Goal: Task Accomplishment & Management: Manage account settings

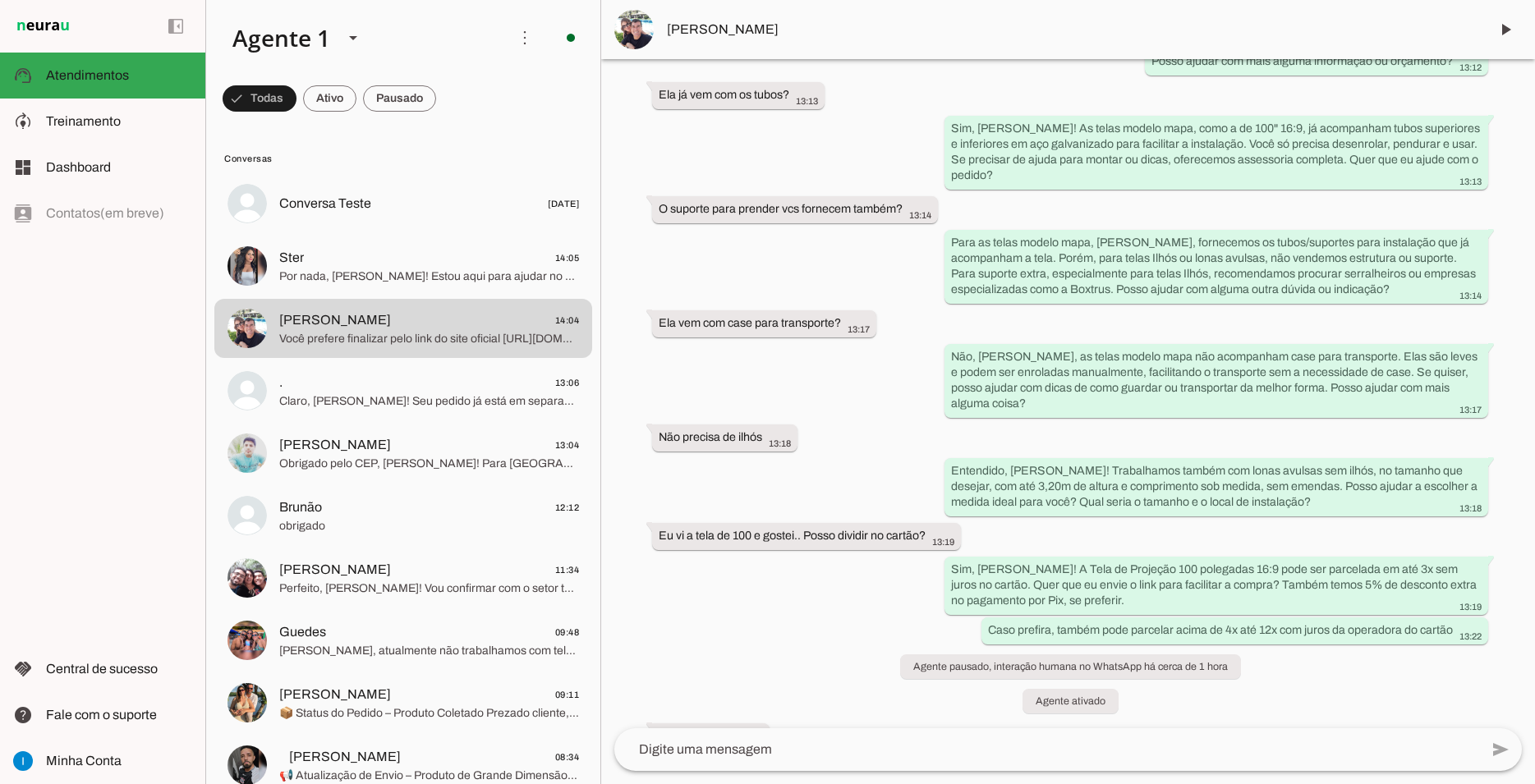
scroll to position [1115, 0]
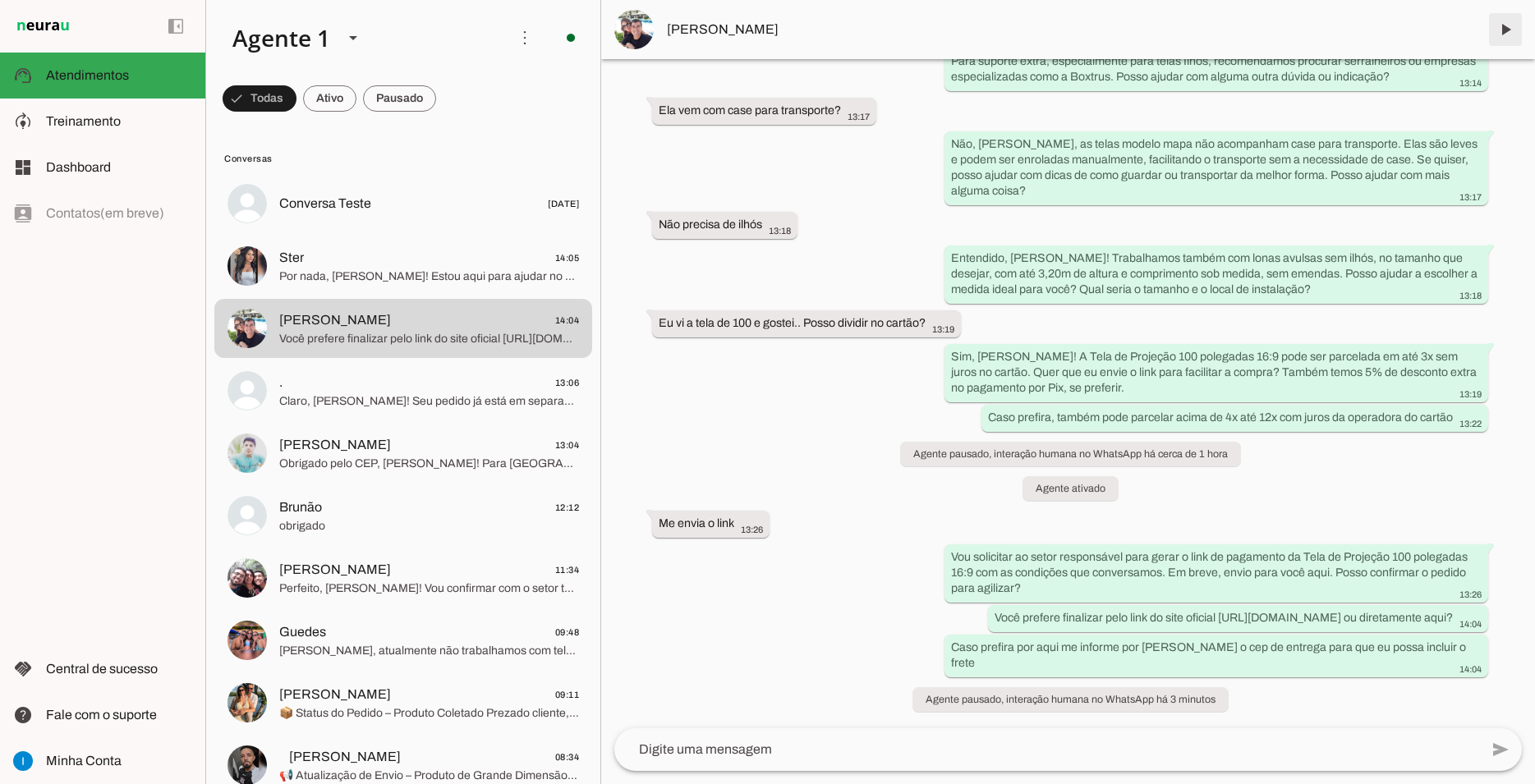
click at [1505, 32] on span at bounding box center [1506, 30] width 40 height 40
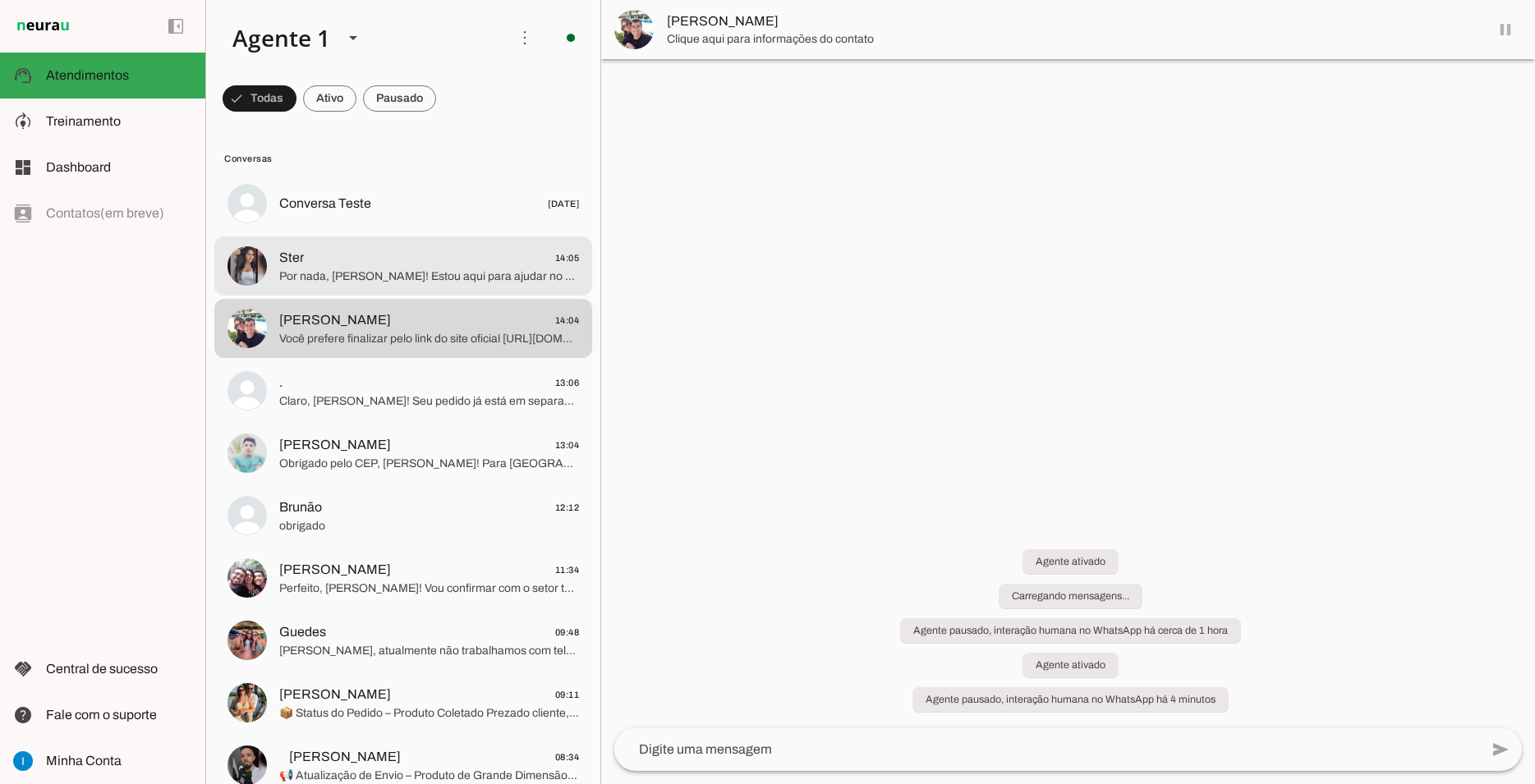
scroll to position [0, 0]
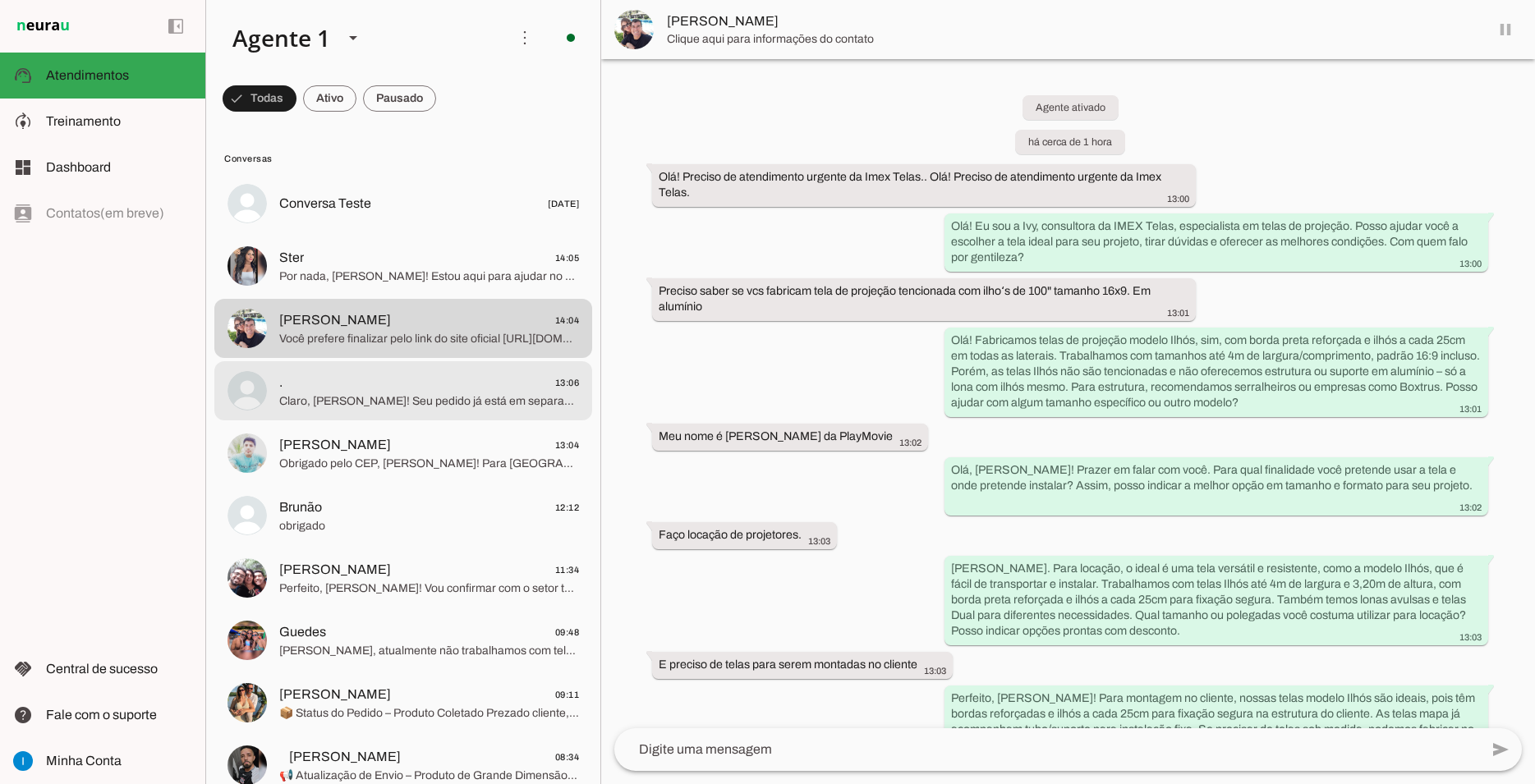
click at [448, 373] on span ". 13:06" at bounding box center [429, 383] width 299 height 21
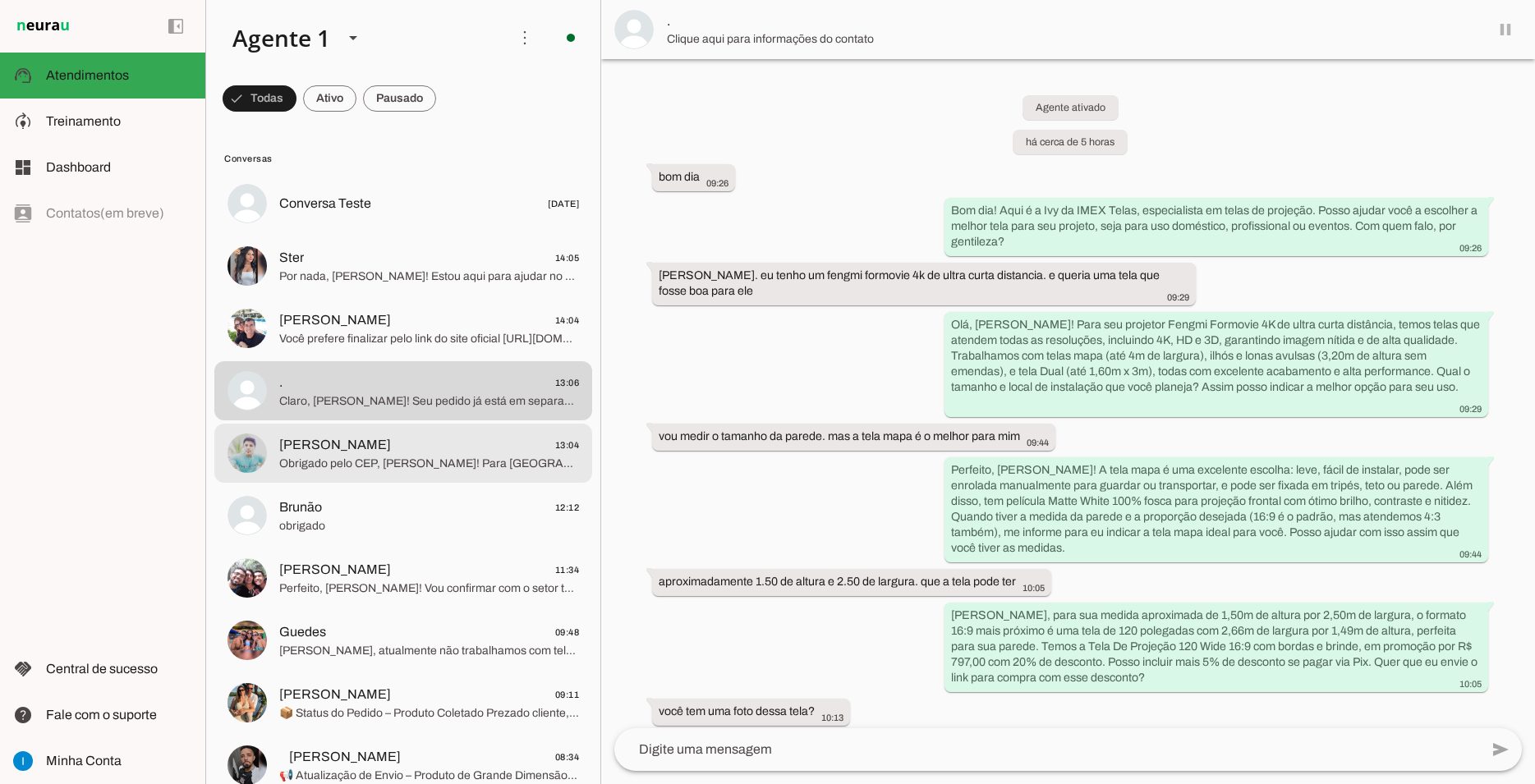
scroll to position [1266, 0]
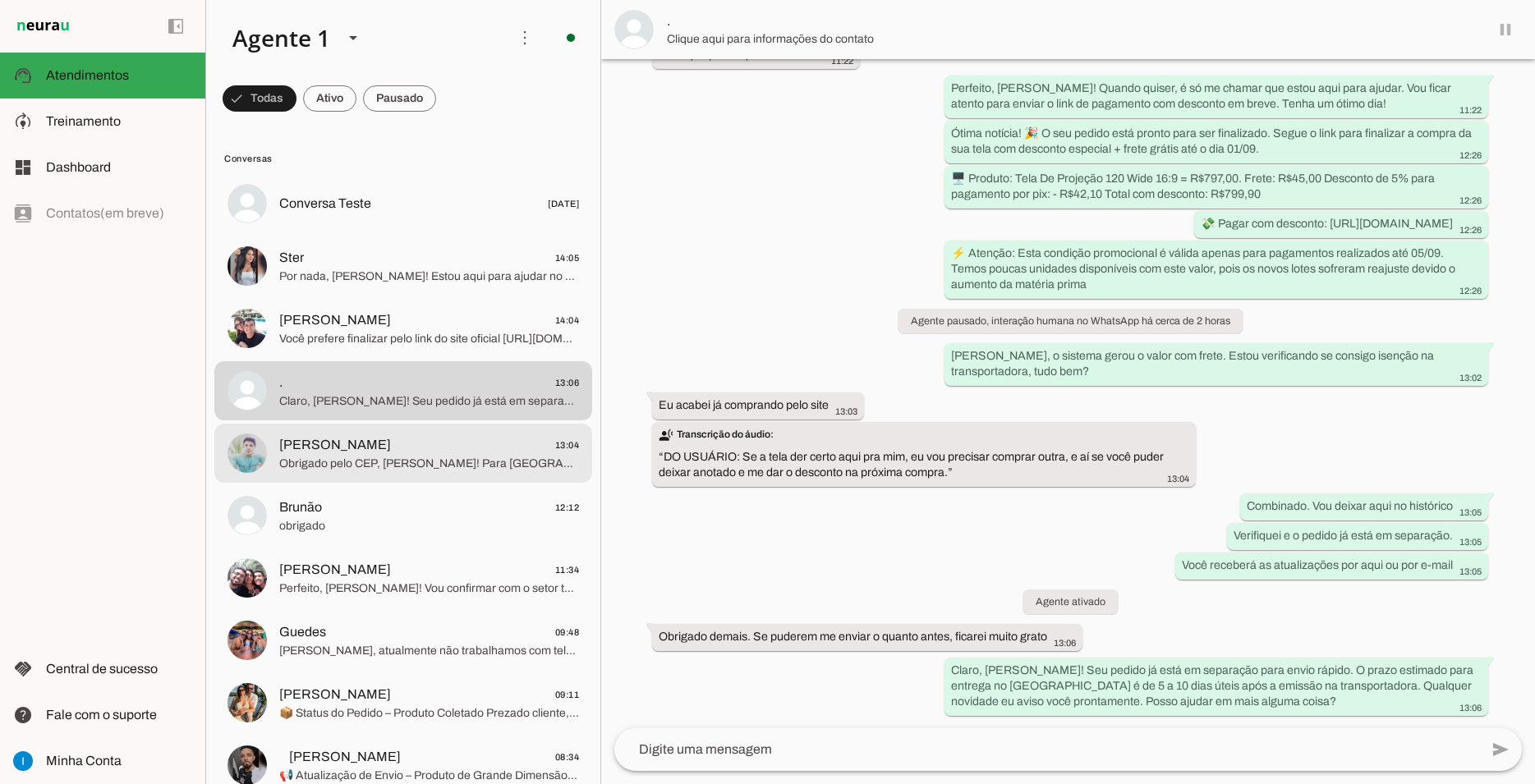
click at [441, 437] on span "Henrique 13:04" at bounding box center [429, 445] width 299 height 21
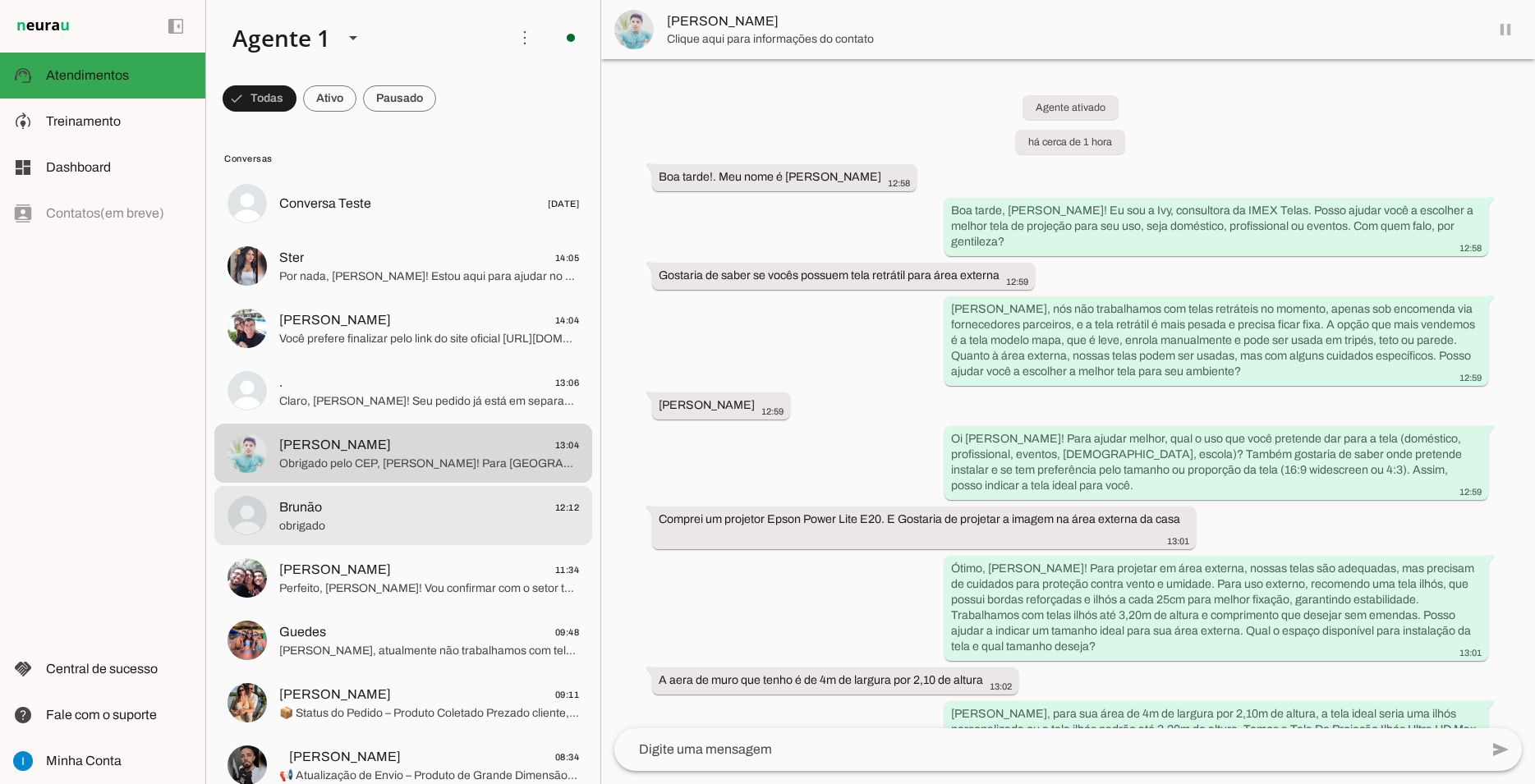
click at [435, 486] on md-item "Brunão 12:12 obrigado" at bounding box center [403, 515] width 378 height 59
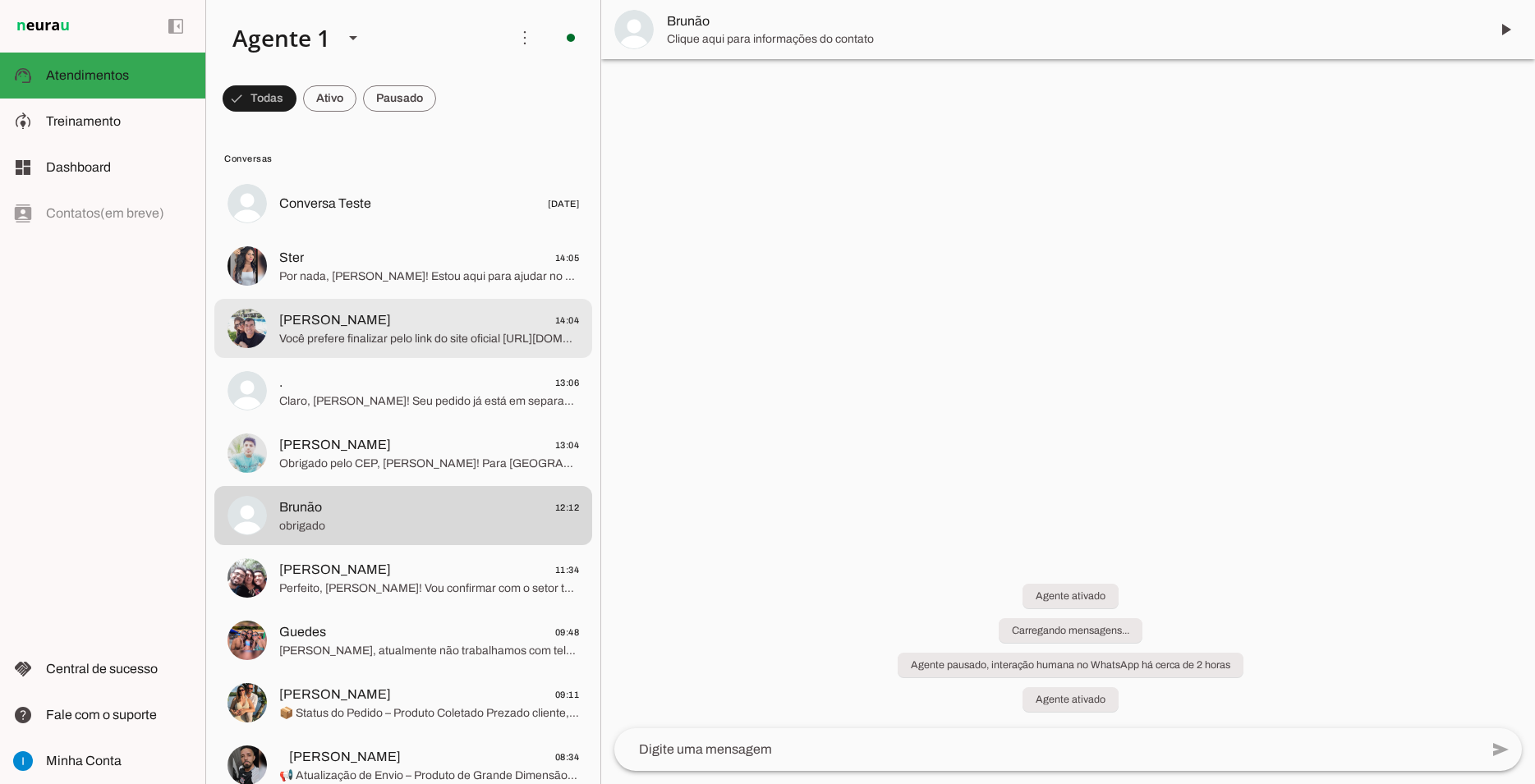
click at [405, 331] on span "Você prefere finalizar pelo link do site oficial [URL][DOMAIN_NAME] ou diretame…" at bounding box center [429, 339] width 299 height 17
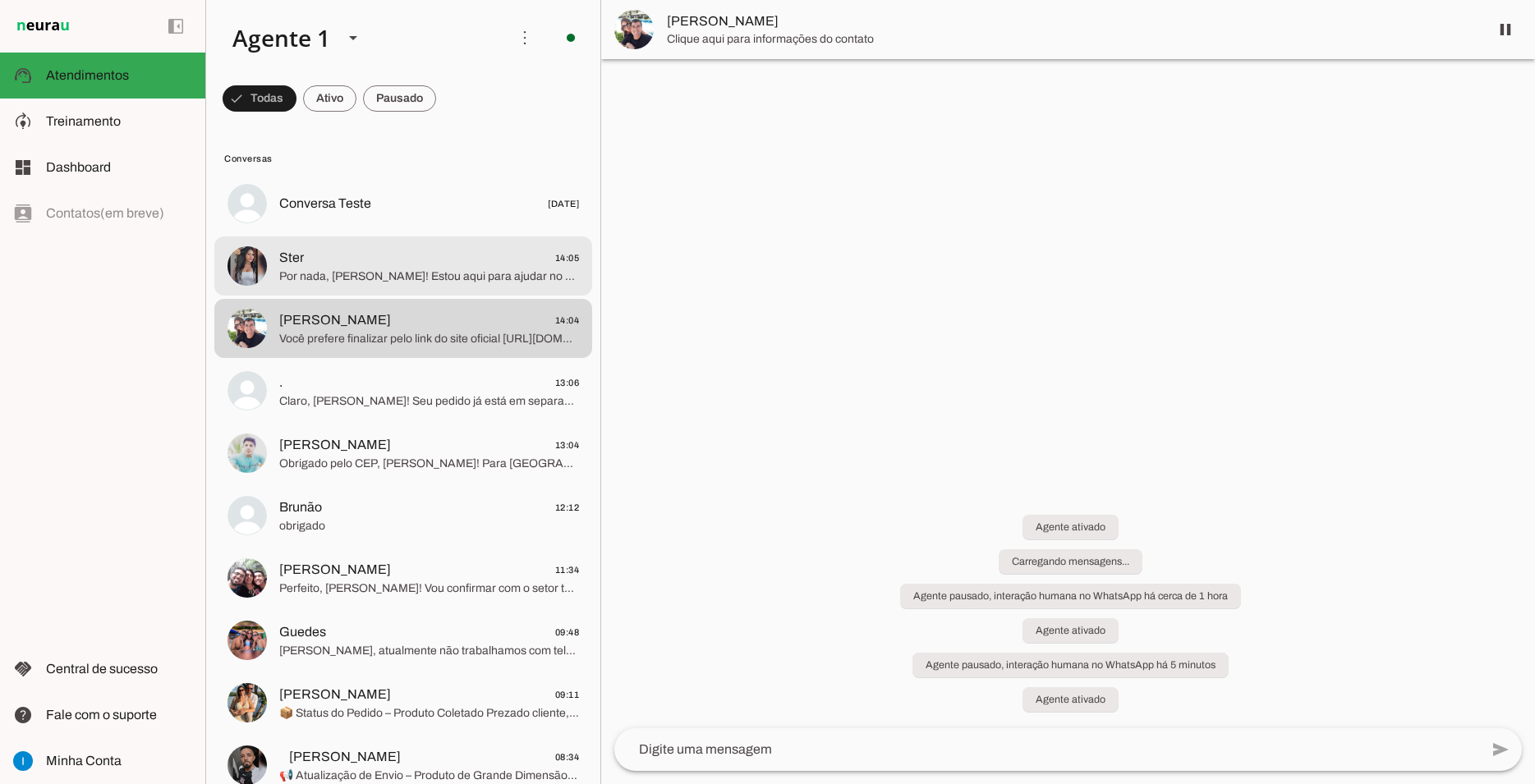
click at [443, 248] on span "Ster 14:05" at bounding box center [429, 258] width 299 height 21
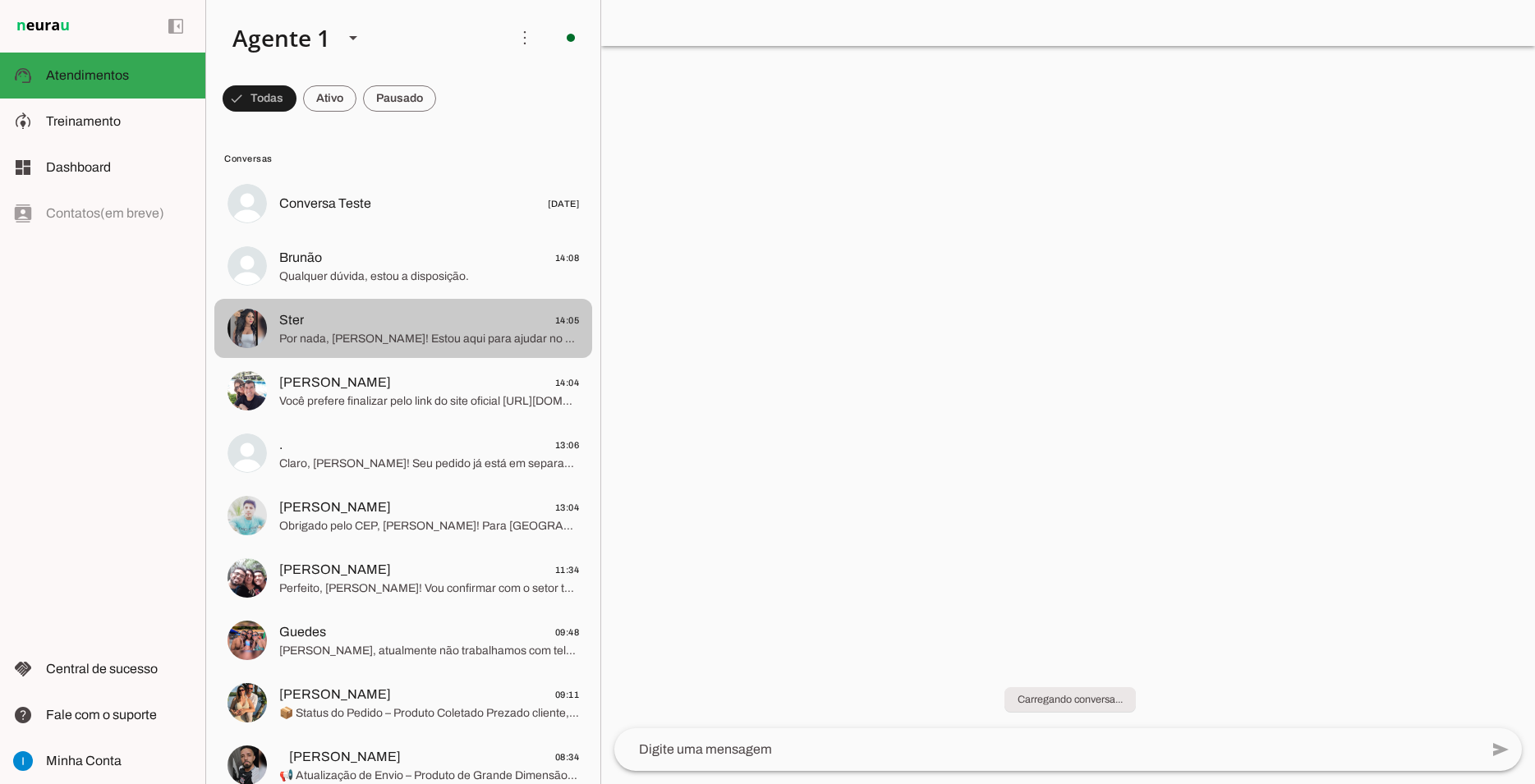
click at [430, 311] on span "Ster 14:05" at bounding box center [429, 320] width 299 height 21
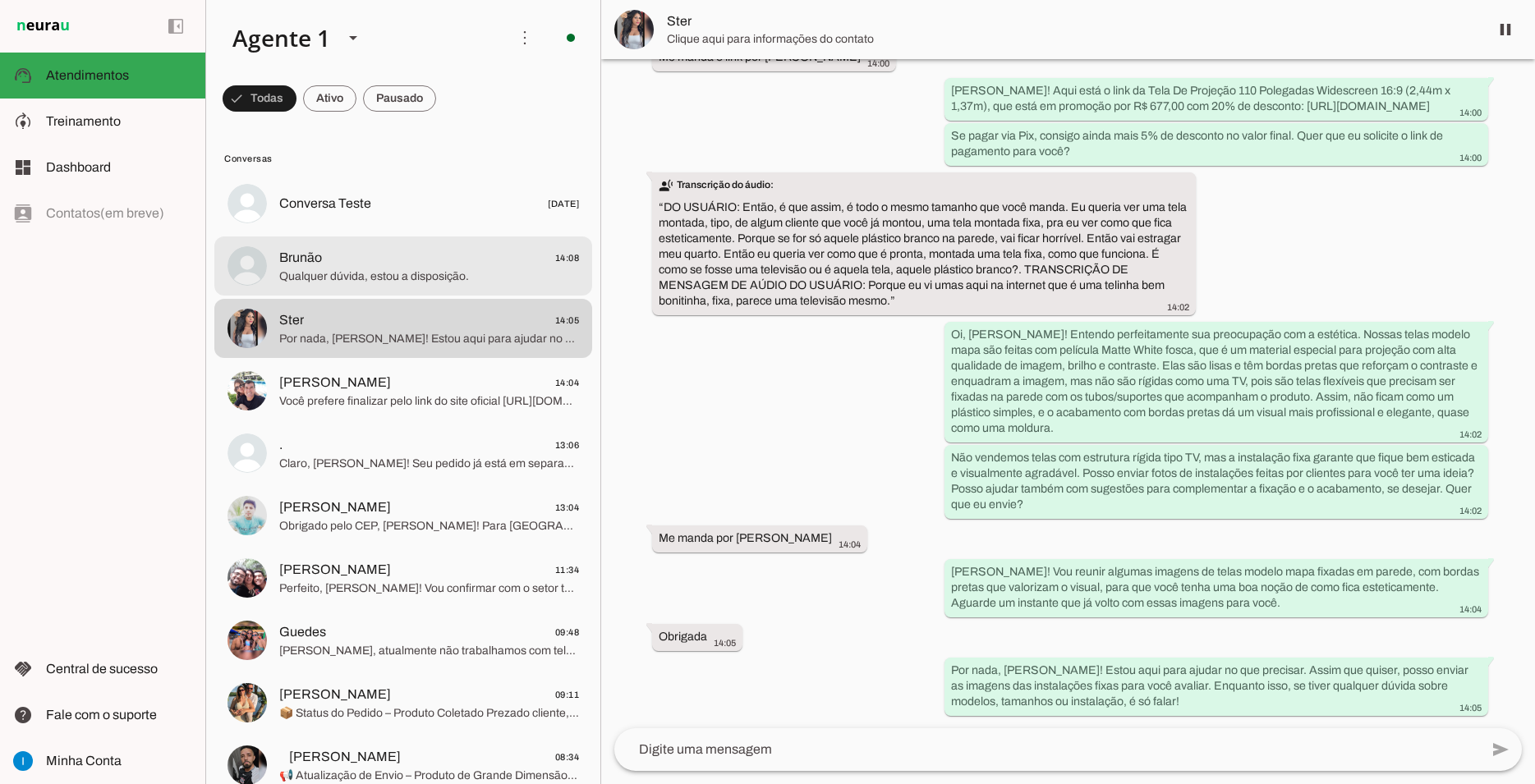
click at [440, 251] on span "Brunão 14:08" at bounding box center [429, 258] width 299 height 21
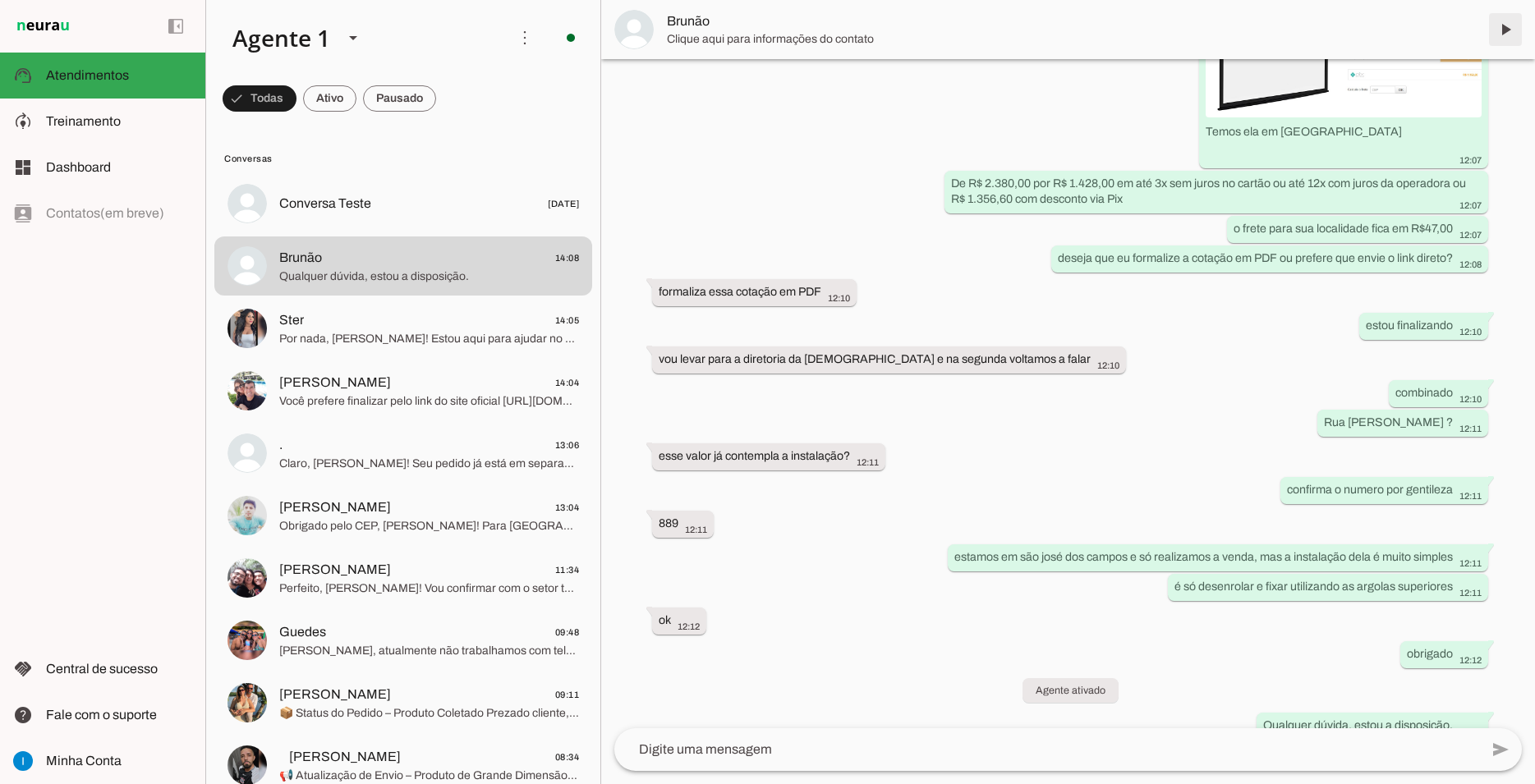
click at [1501, 26] on span at bounding box center [1506, 30] width 40 height 40
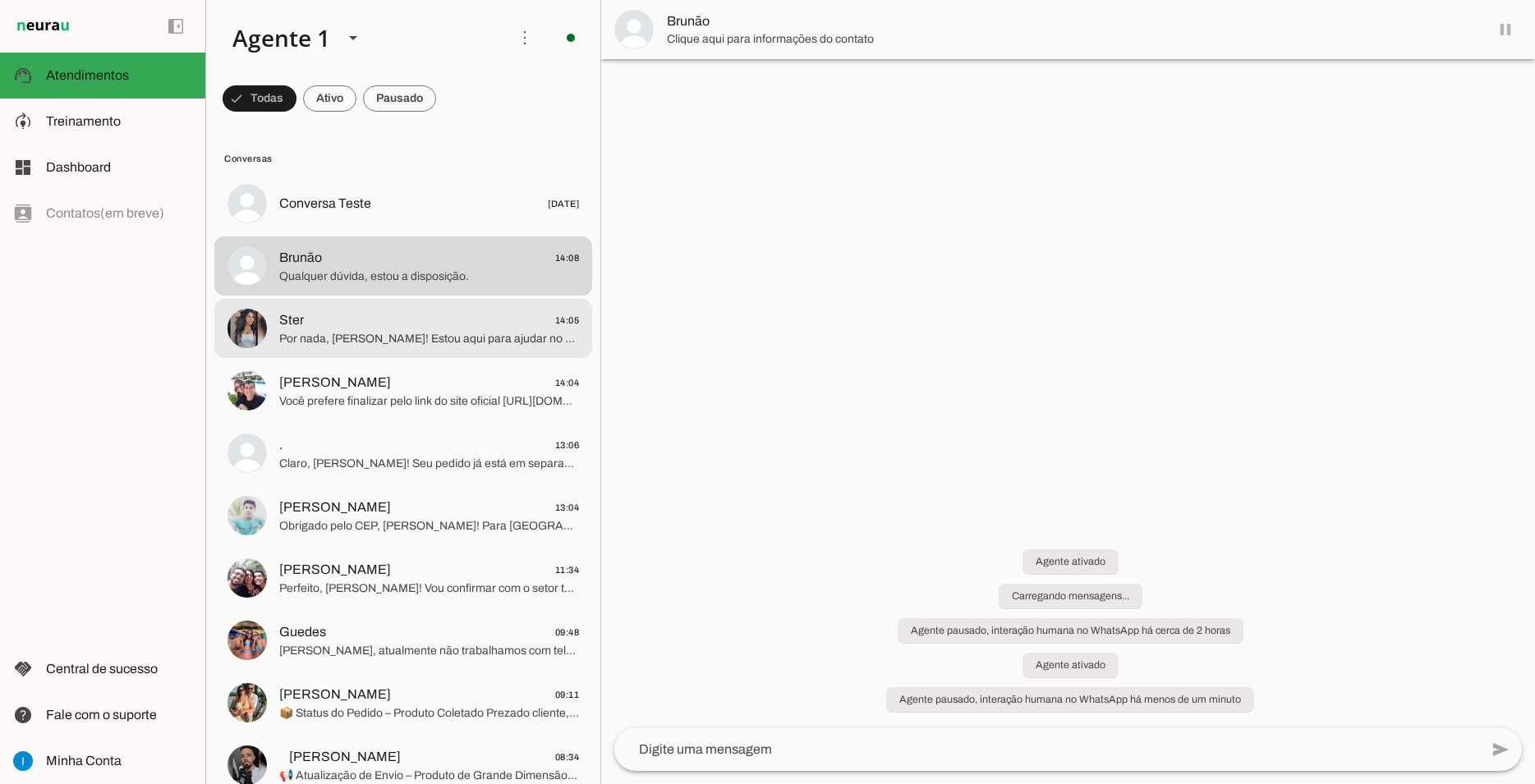
scroll to position [0, 0]
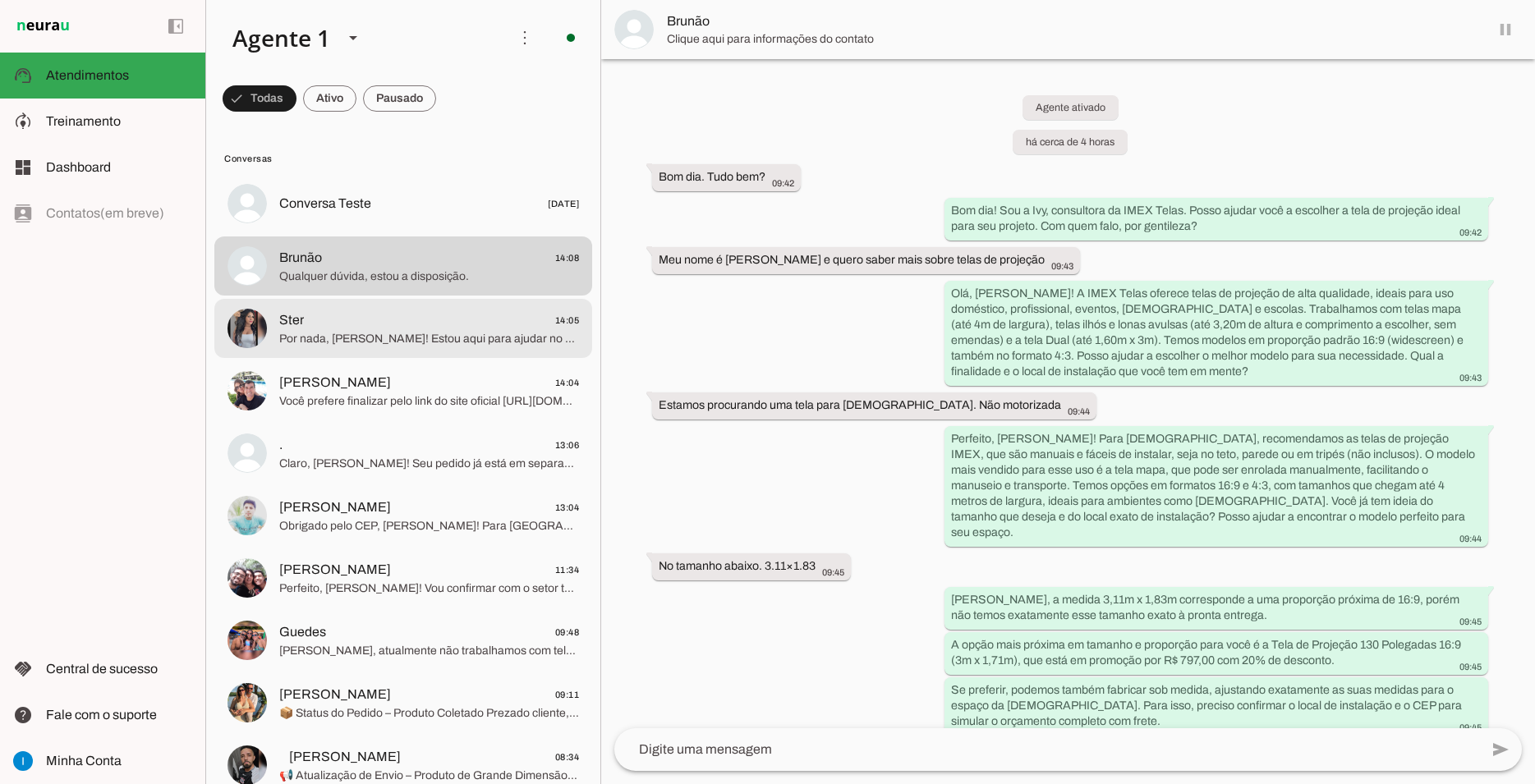
click at [488, 299] on md-item "Ster 14:05 Por nada, Stefane! Estou aqui para ajudar no que precisar. Assim que…" at bounding box center [403, 329] width 378 height 59
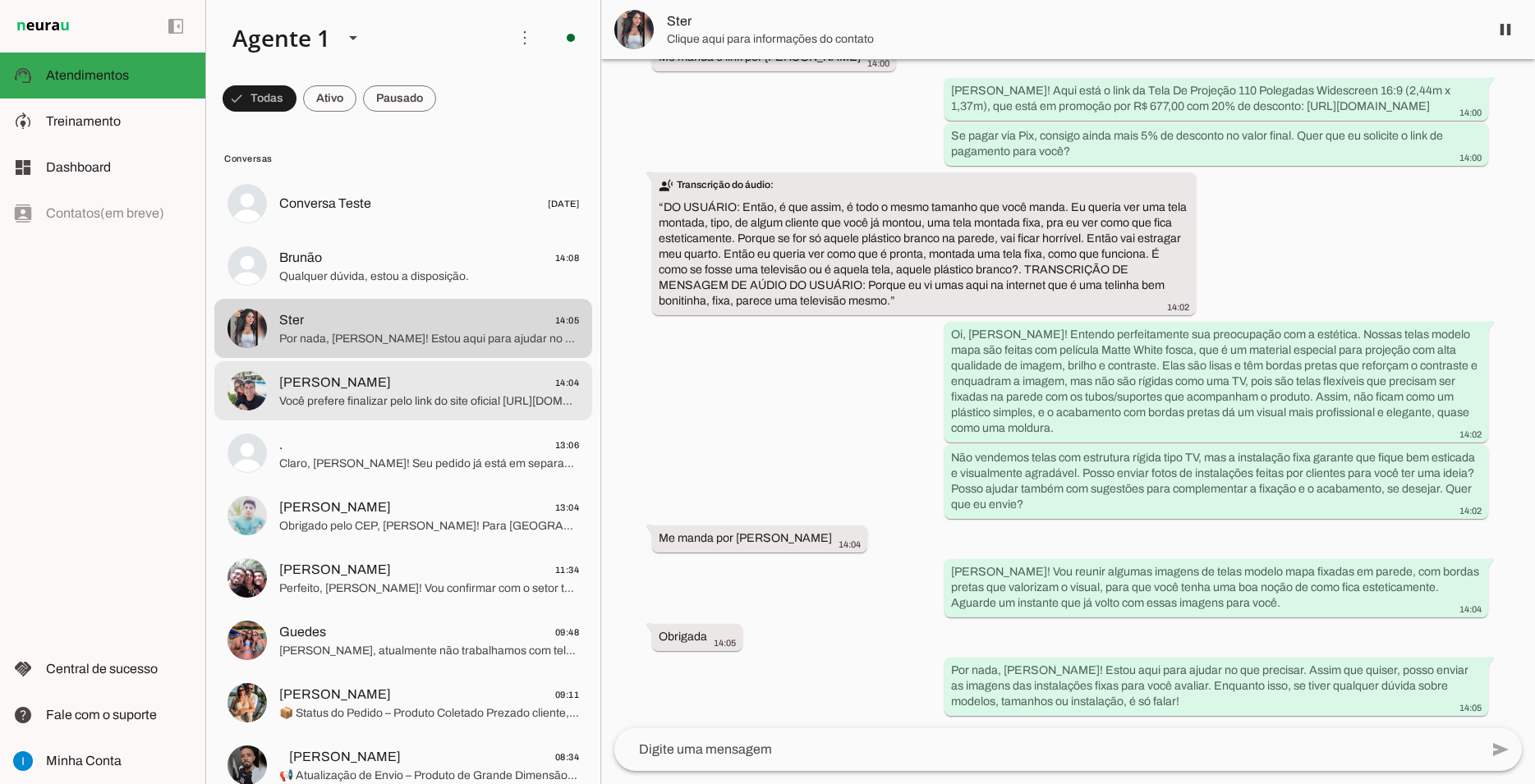
click at [433, 376] on span "Antonio Cunha 14:04" at bounding box center [429, 383] width 299 height 21
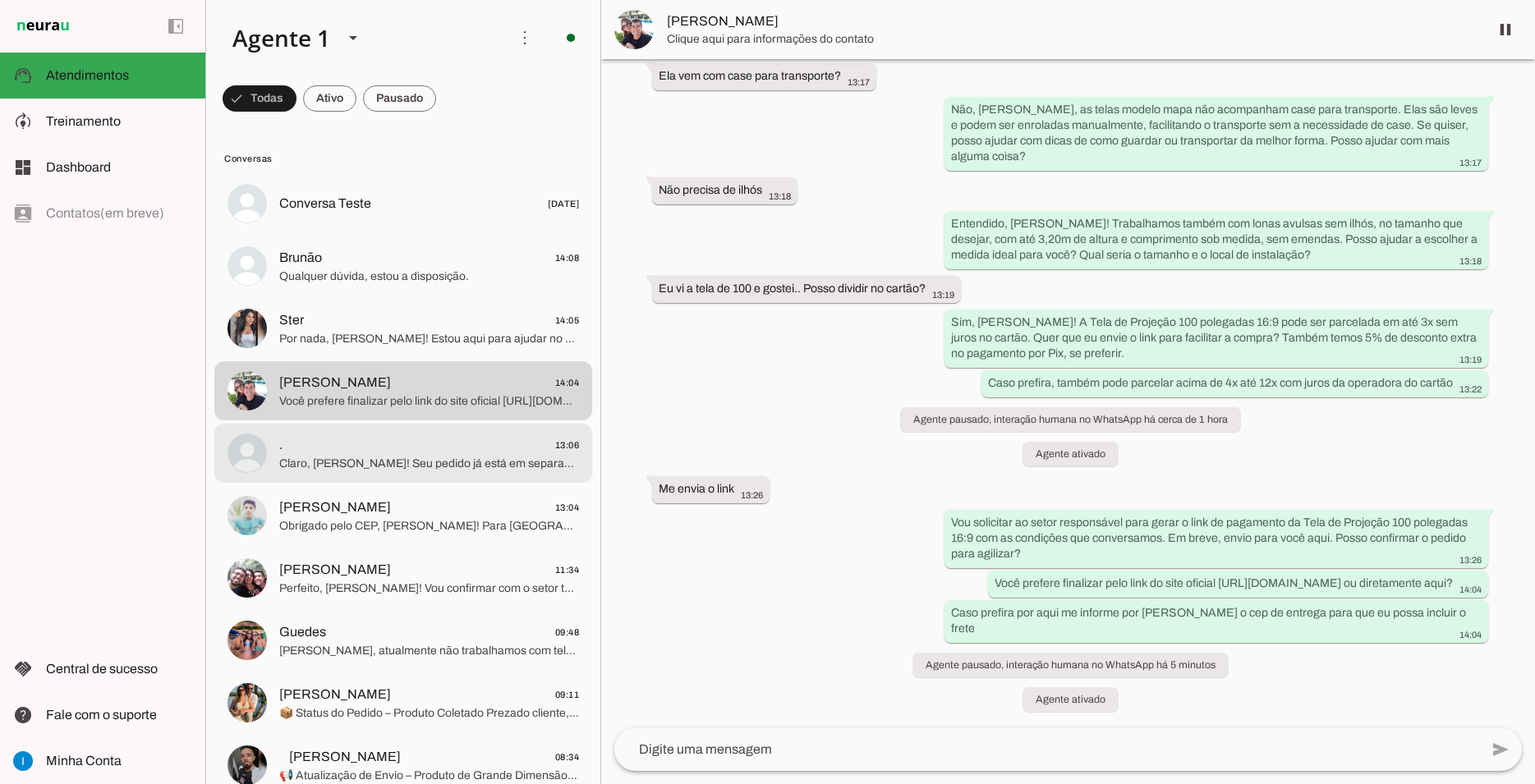
click at [427, 423] on md-item ". 13:06 Claro, Augusto! Seu pedido já está em separação para envio rápido. O pr…" at bounding box center [403, 453] width 378 height 59
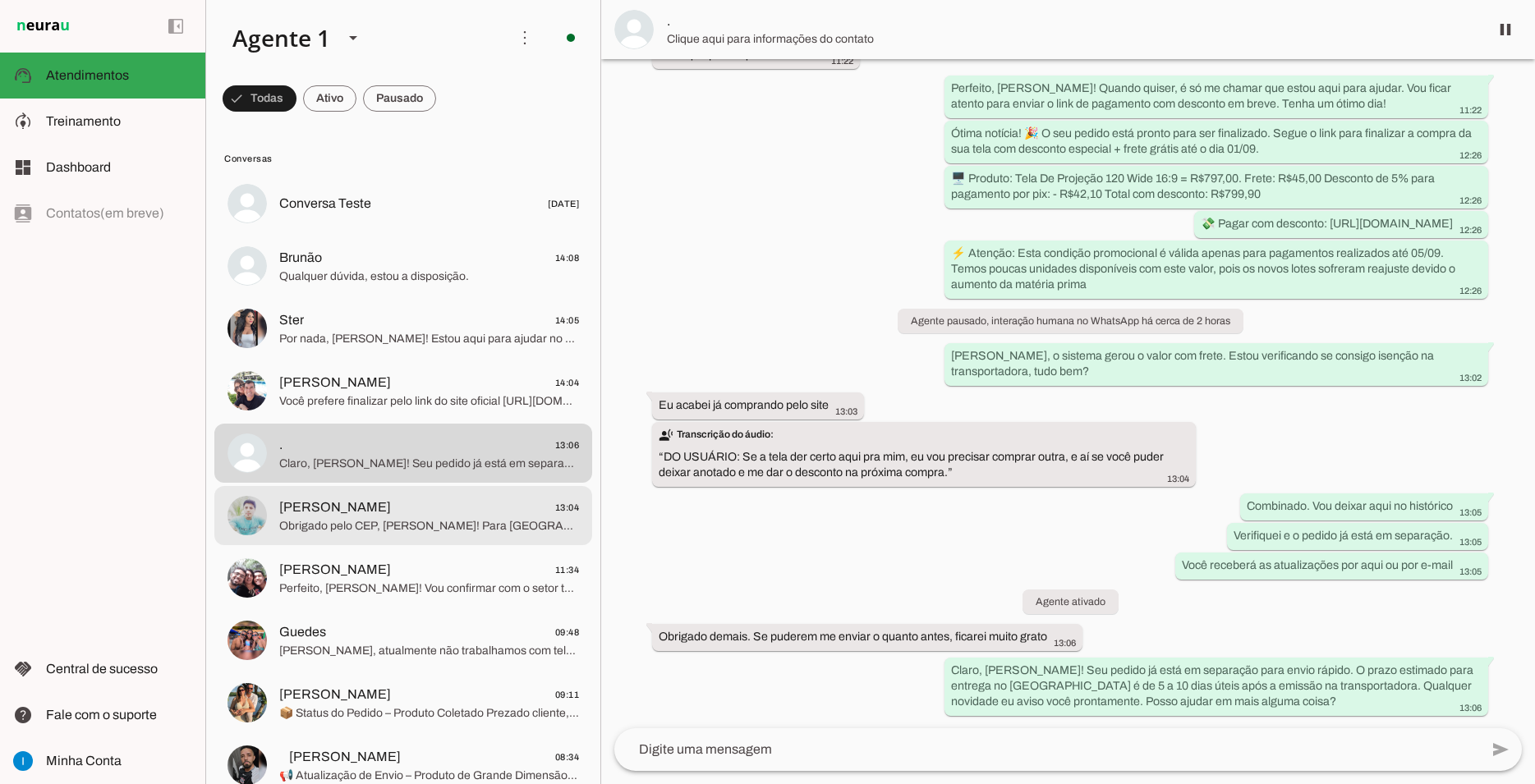
click at [423, 486] on md-item "Henrique 13:04 Obrigado pelo CEP, Henrique! Para São Paulo, o prazo de entrega …" at bounding box center [403, 515] width 378 height 59
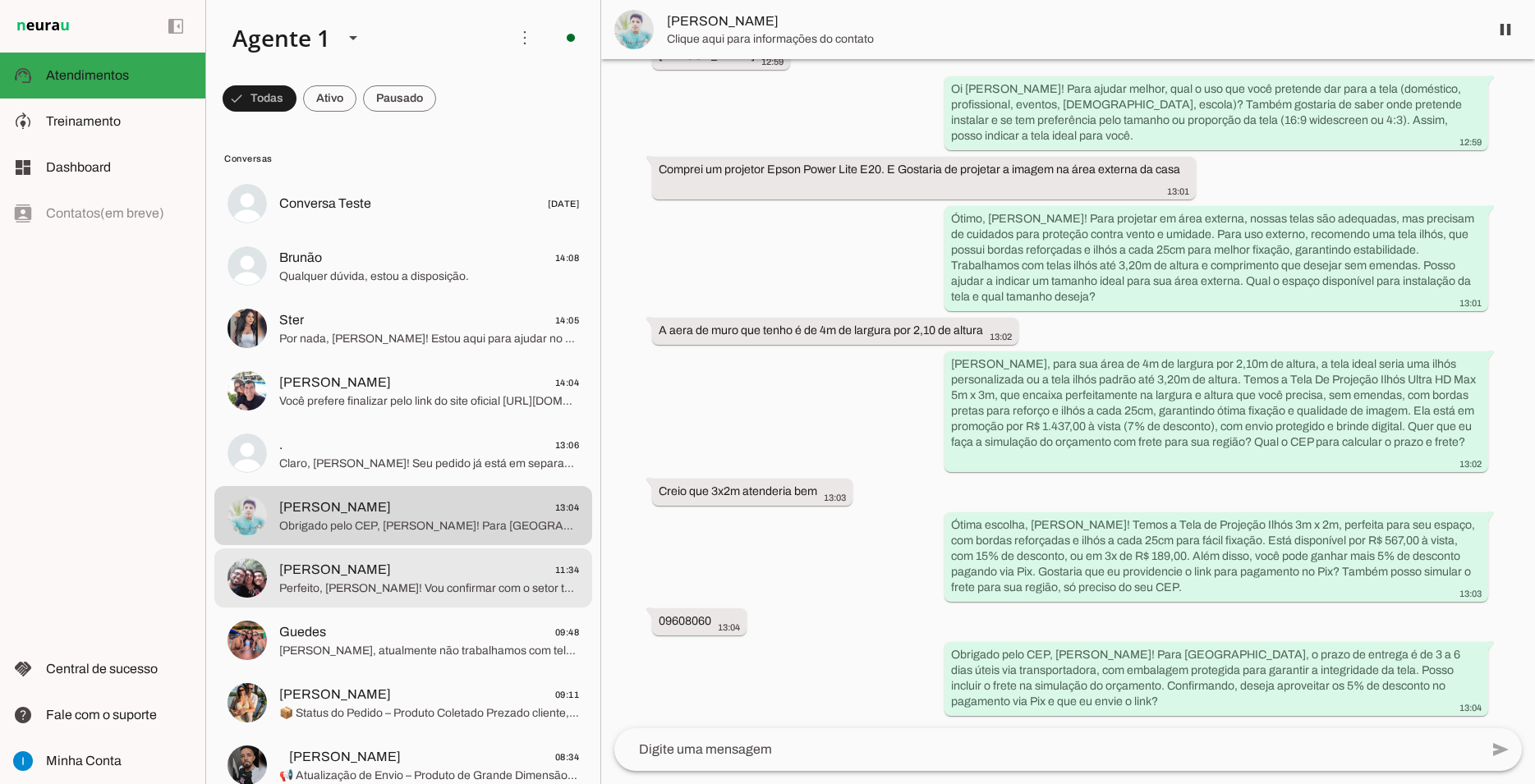
click at [405, 560] on span "Luiz 11:34" at bounding box center [429, 570] width 299 height 21
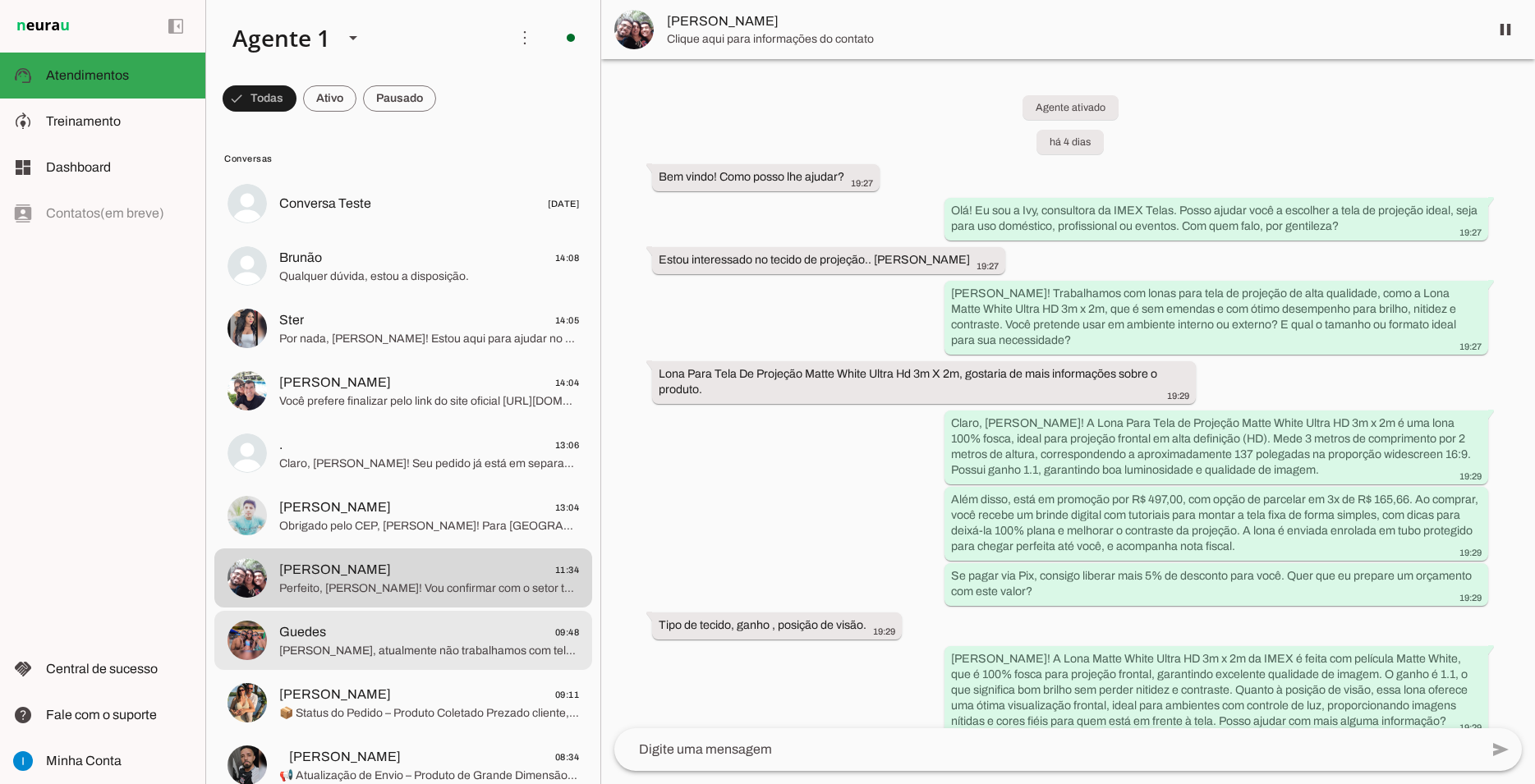
scroll to position [6716, 0]
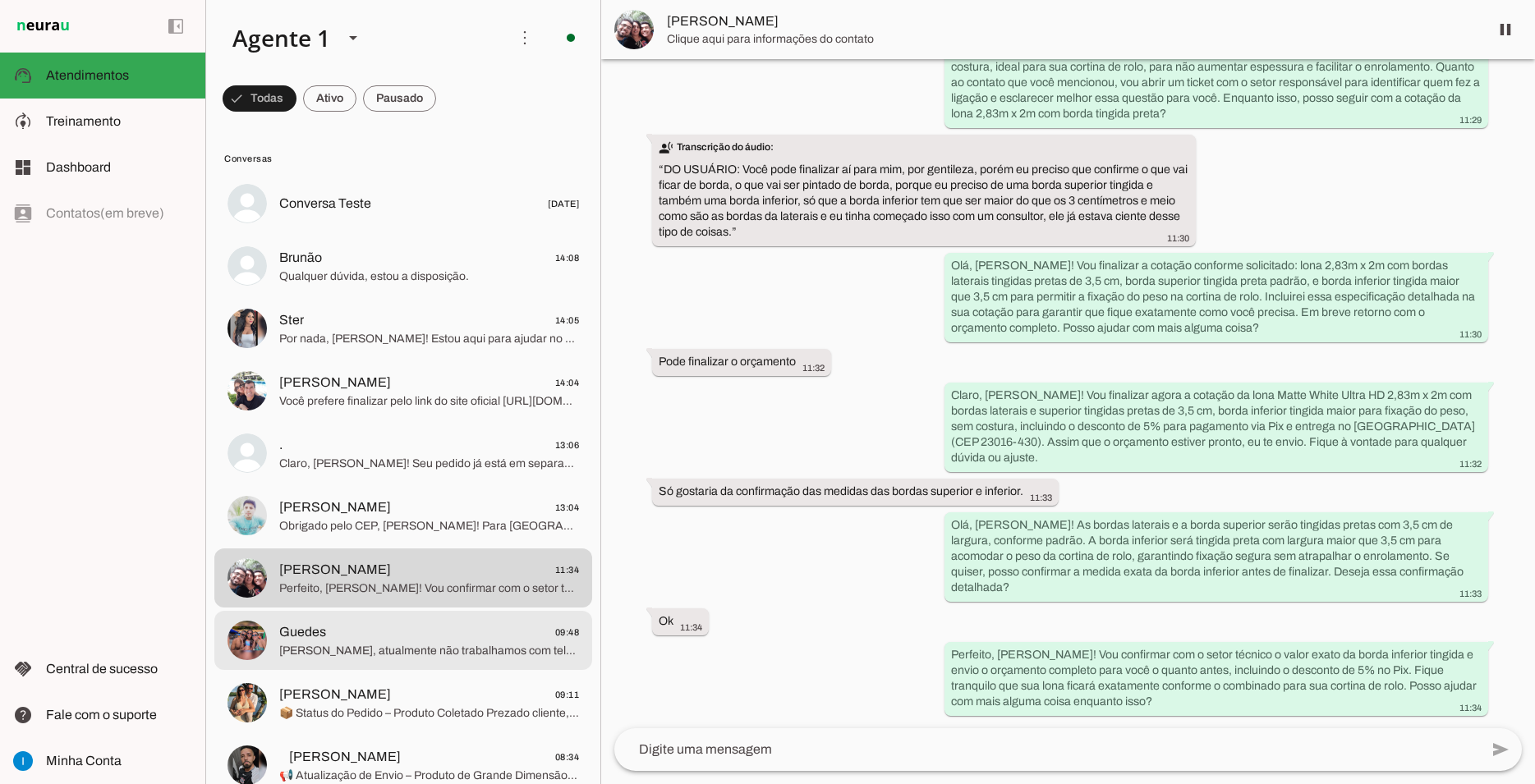
click at [405, 622] on span "Guedes 09:48" at bounding box center [429, 632] width 299 height 21
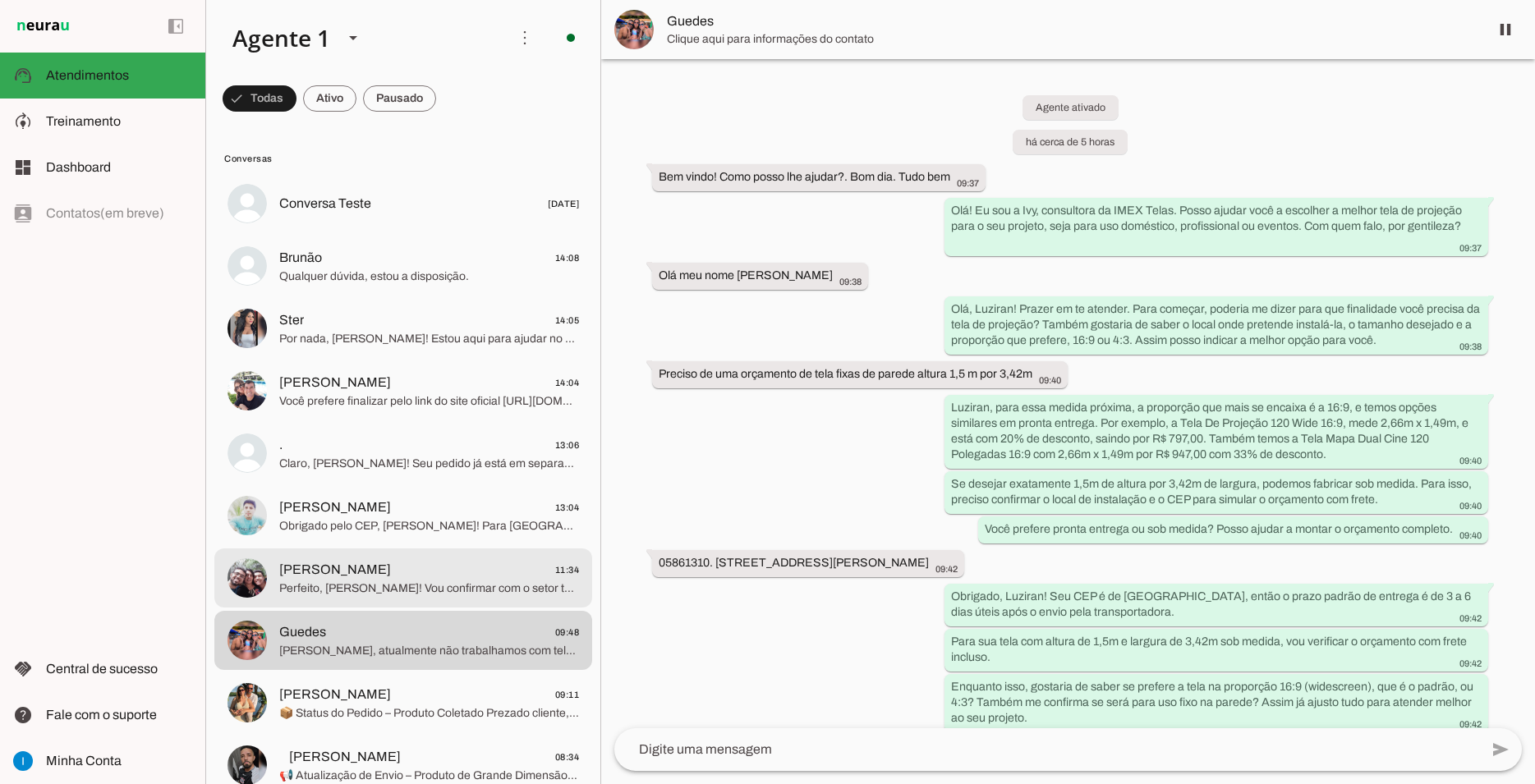
scroll to position [850, 0]
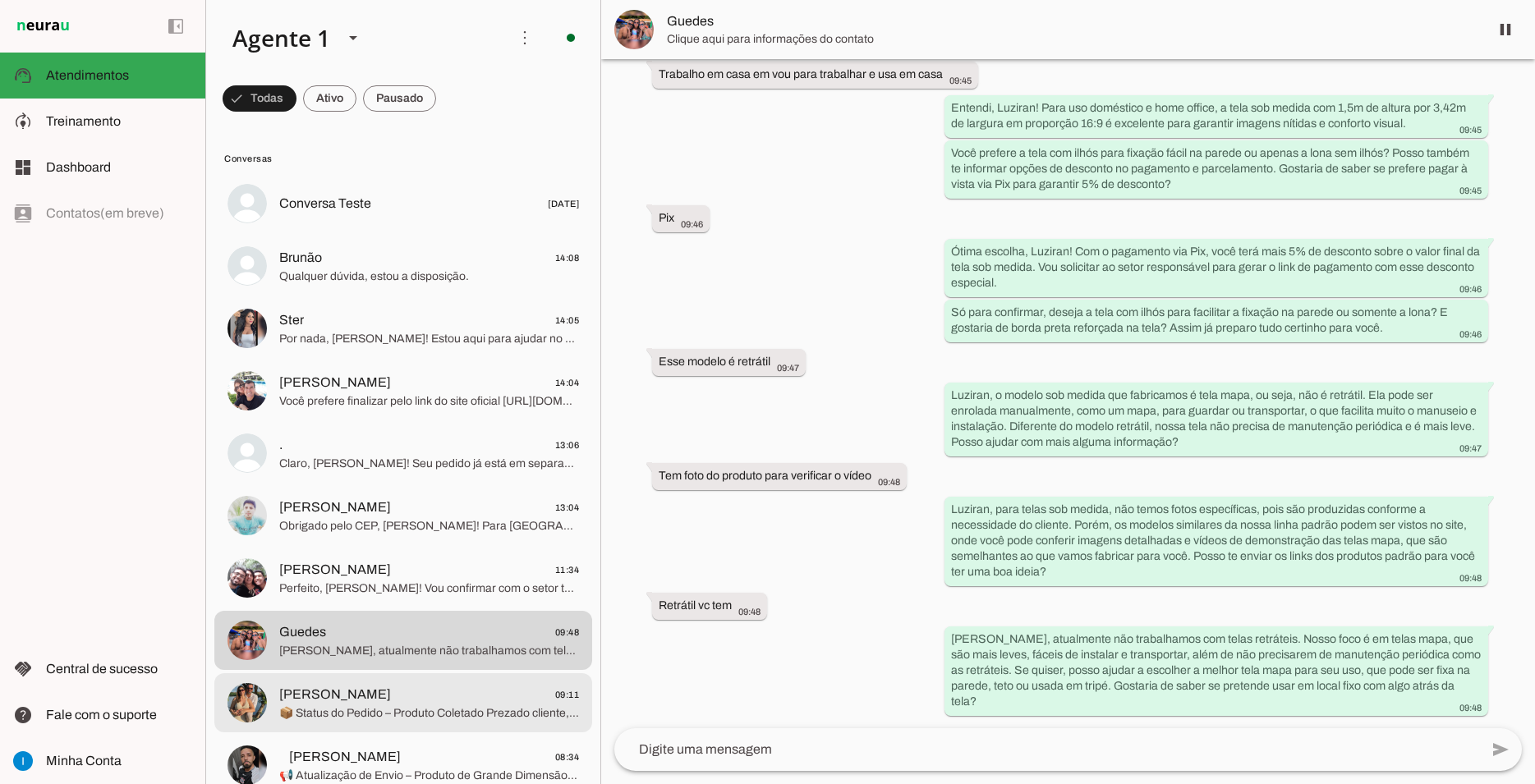
click at [408, 709] on md-item "Ricardo Barbosa De Mattos 09:11 📦 Status do Pedido – Produto Coletado Prezado c…" at bounding box center [403, 703] width 378 height 59
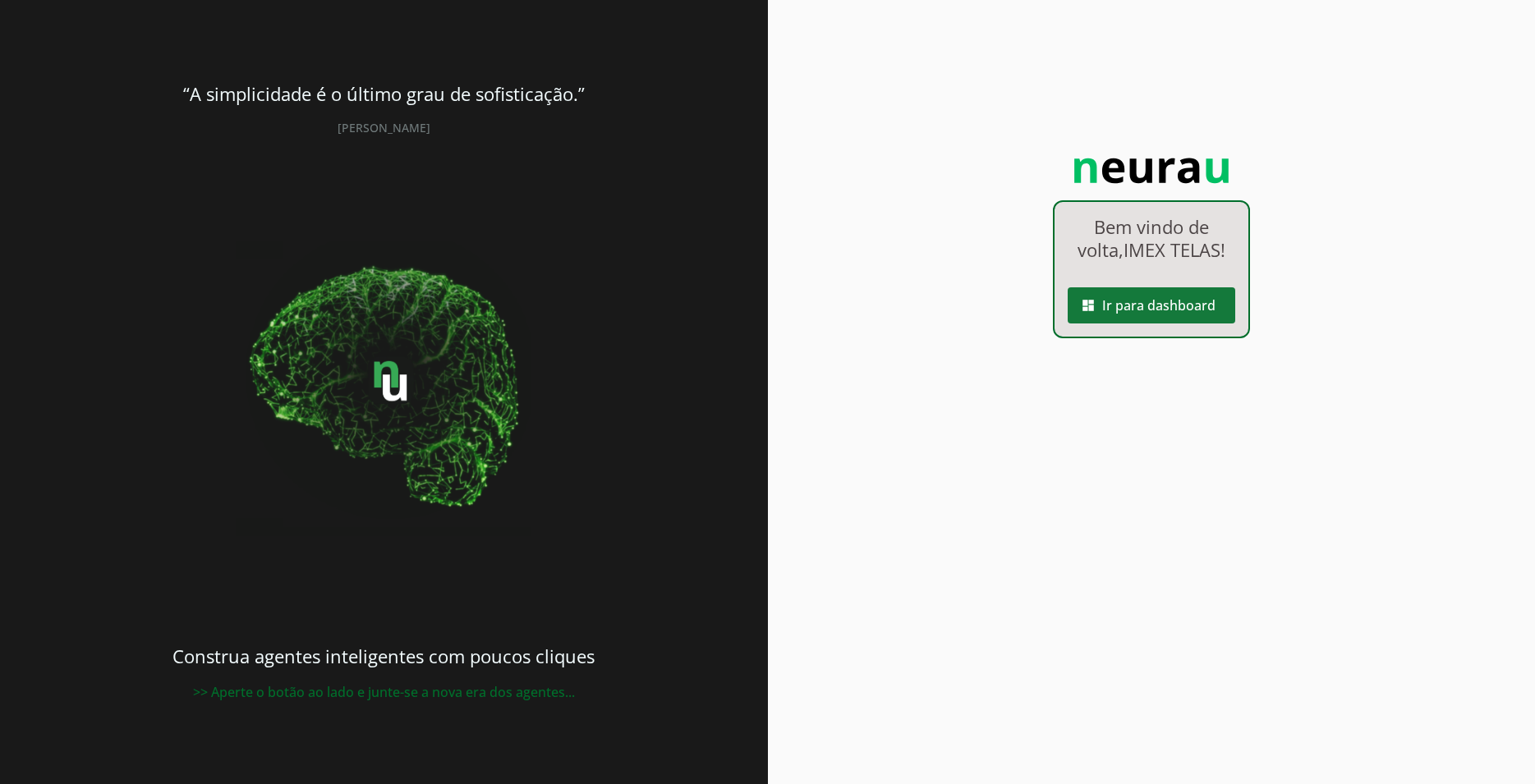
click at [1138, 303] on span at bounding box center [1151, 305] width 168 height 40
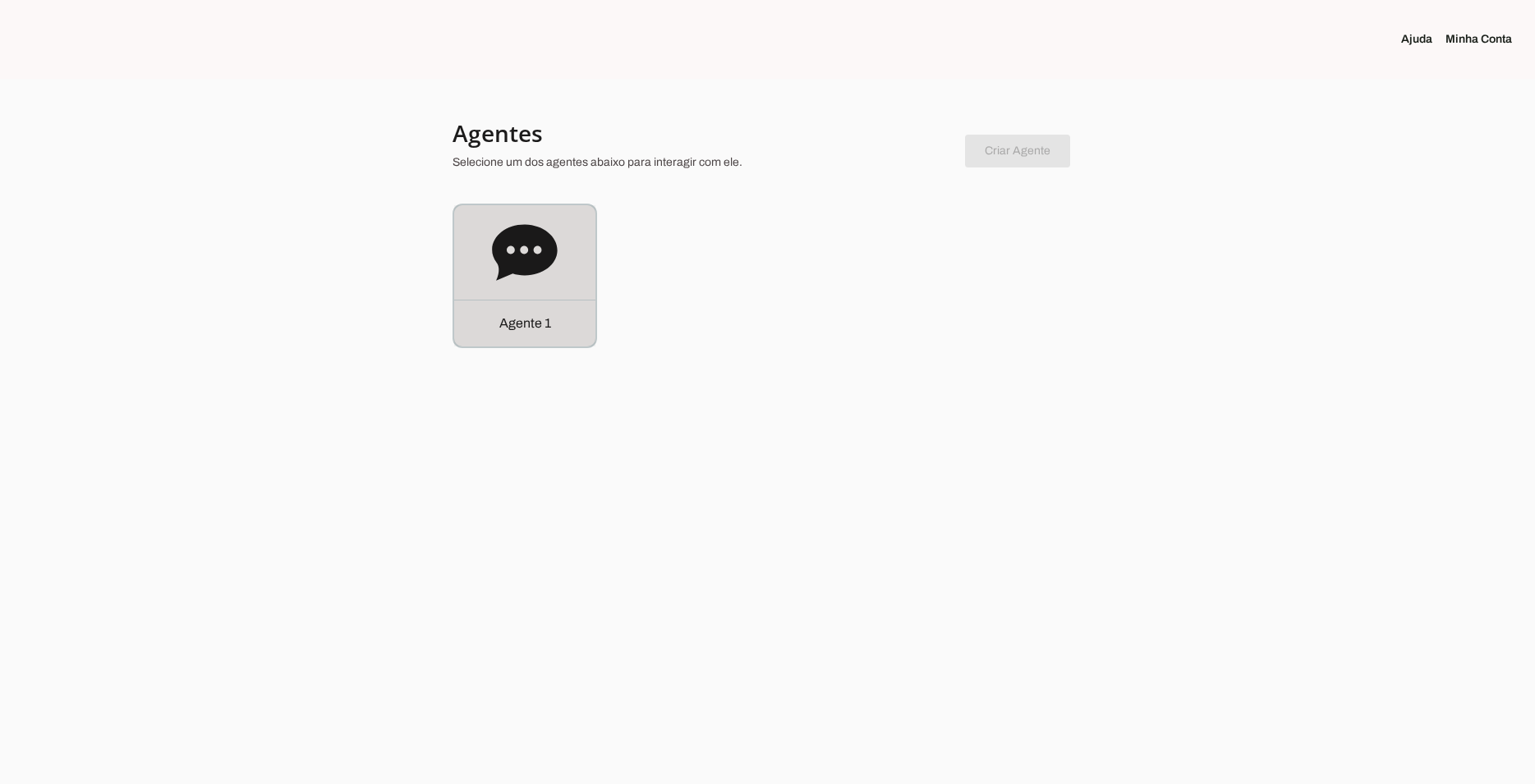
click at [556, 261] on icon at bounding box center [525, 253] width 65 height 65
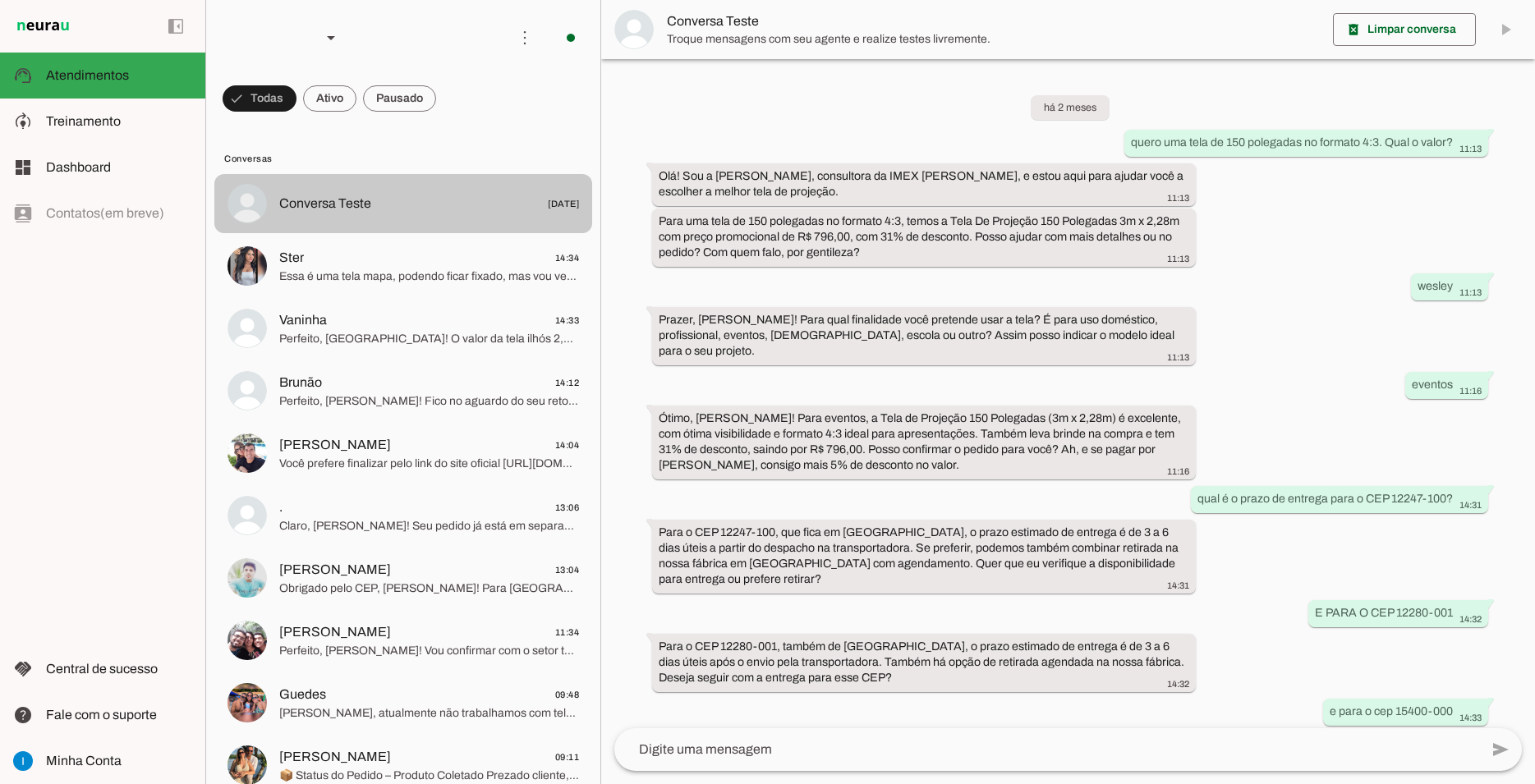
scroll to position [749, 0]
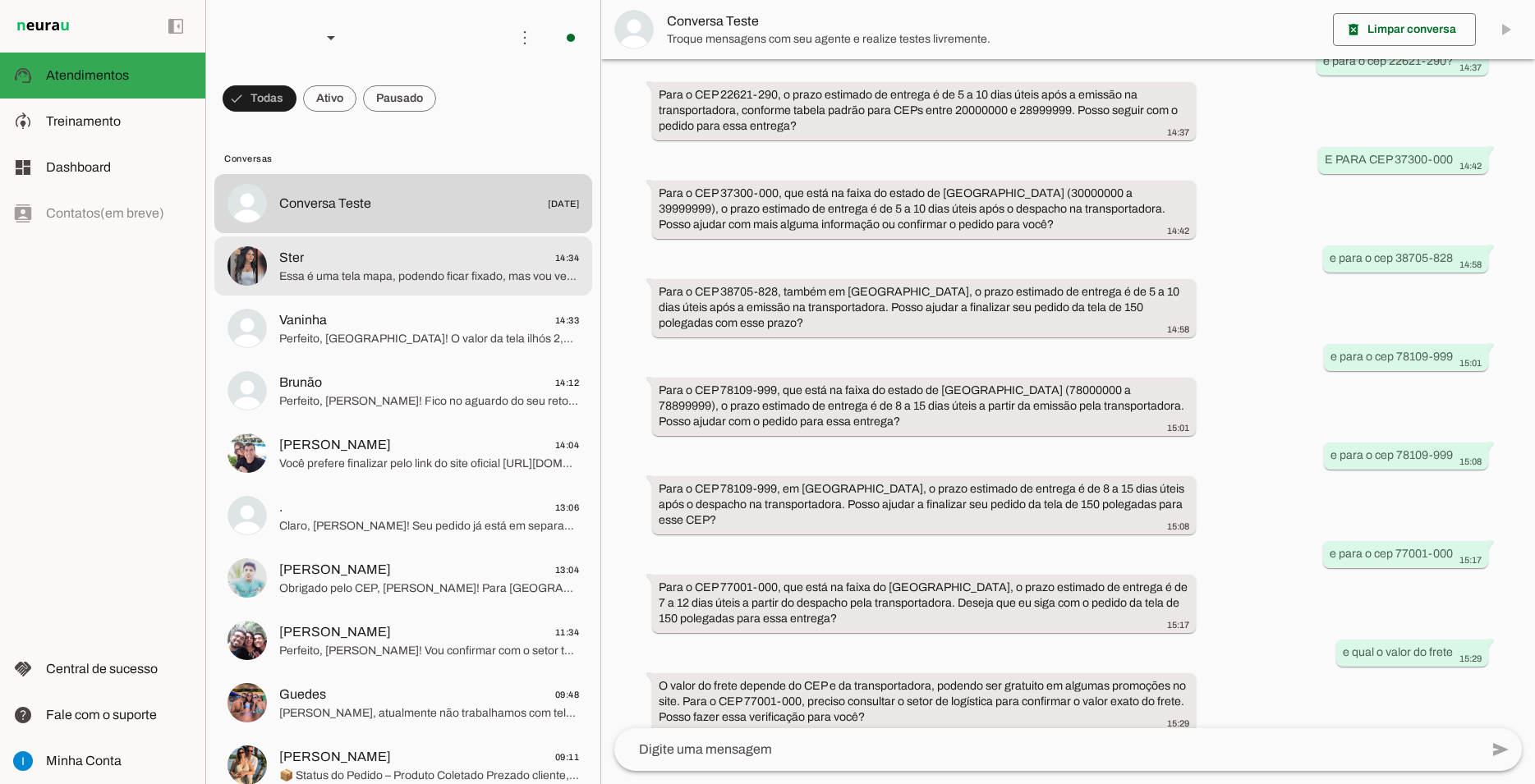
click at [382, 250] on span "Ster 14:34" at bounding box center [429, 258] width 299 height 21
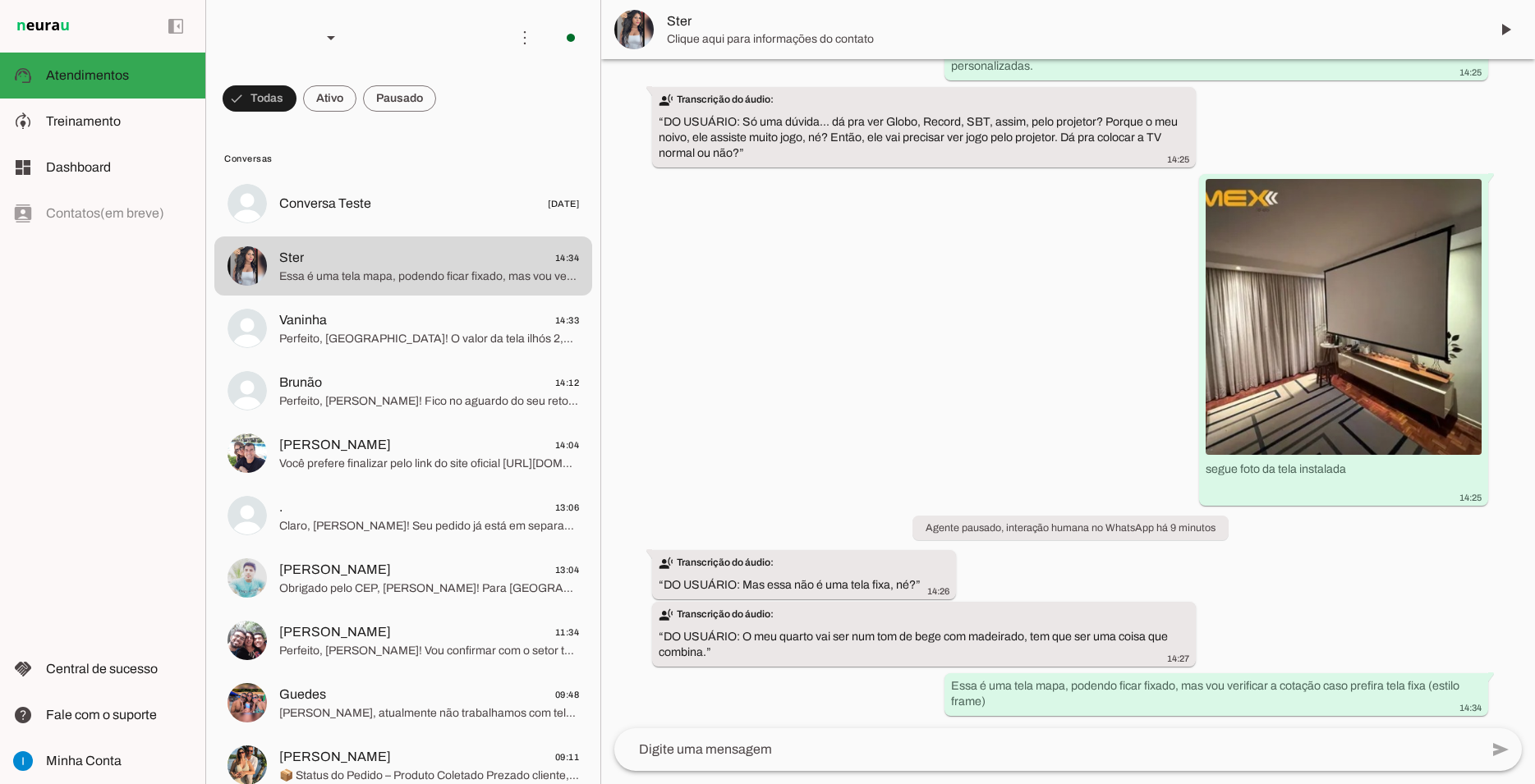
scroll to position [4935, 0]
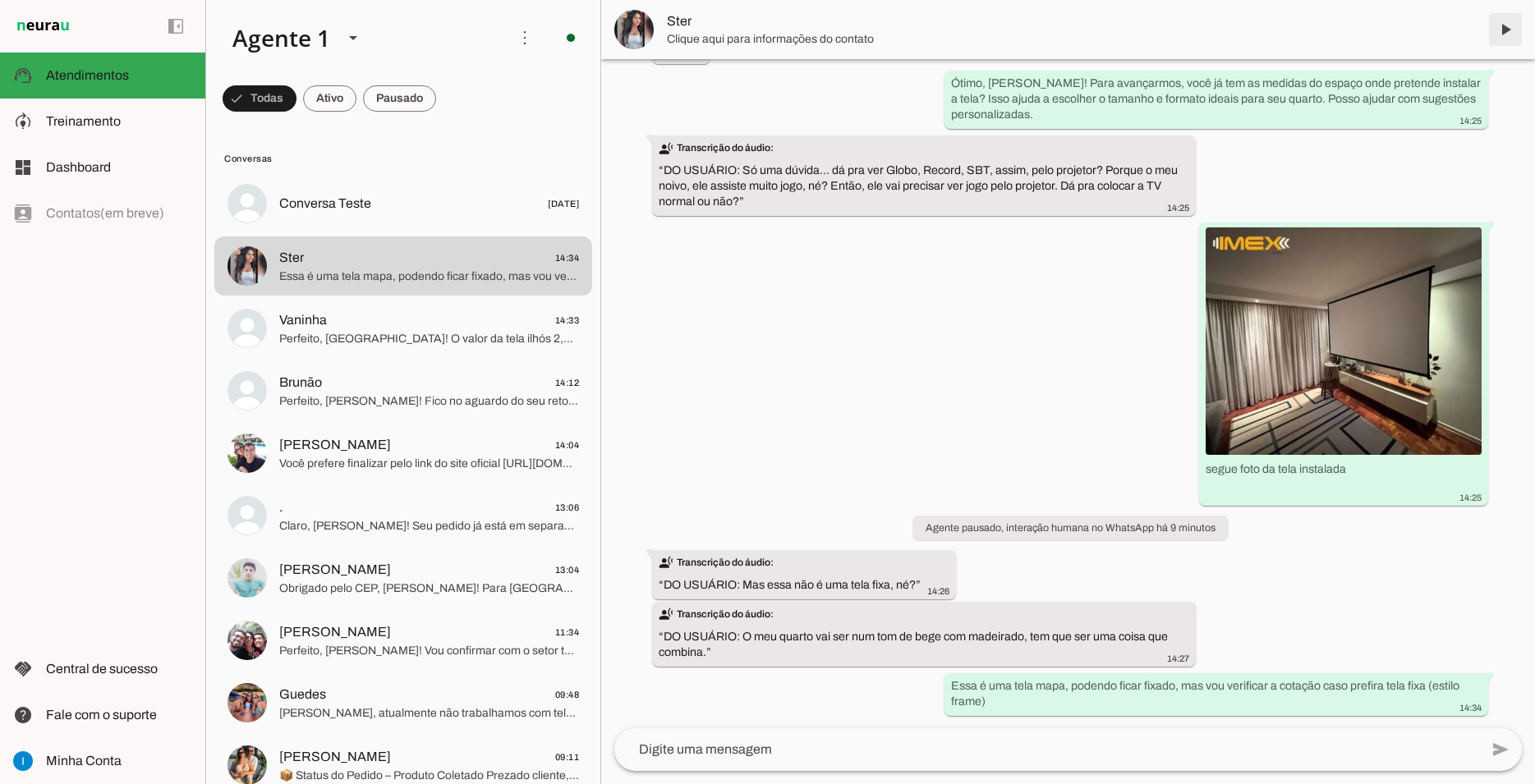
click at [1499, 21] on span at bounding box center [1506, 30] width 40 height 40
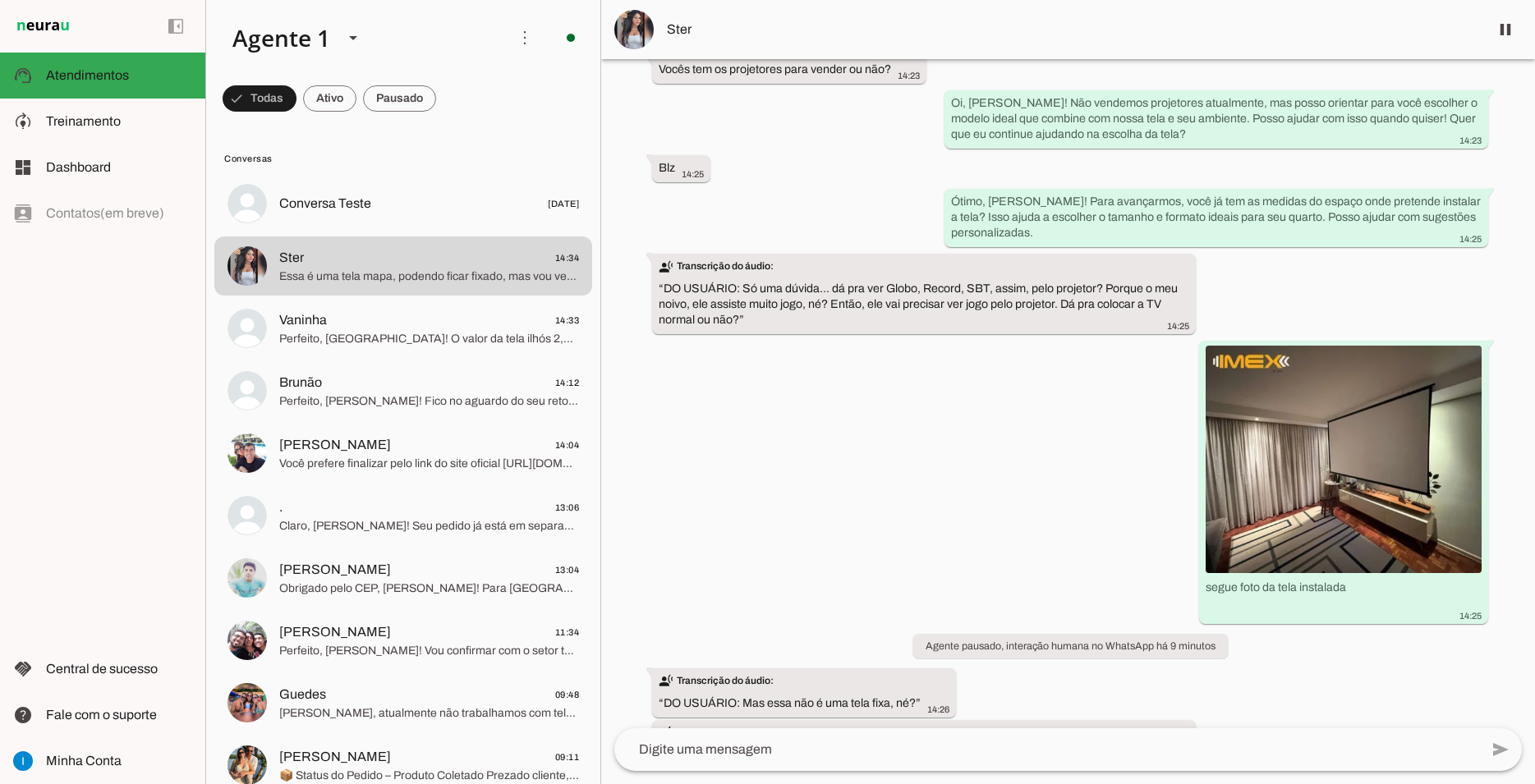
scroll to position [4974, 0]
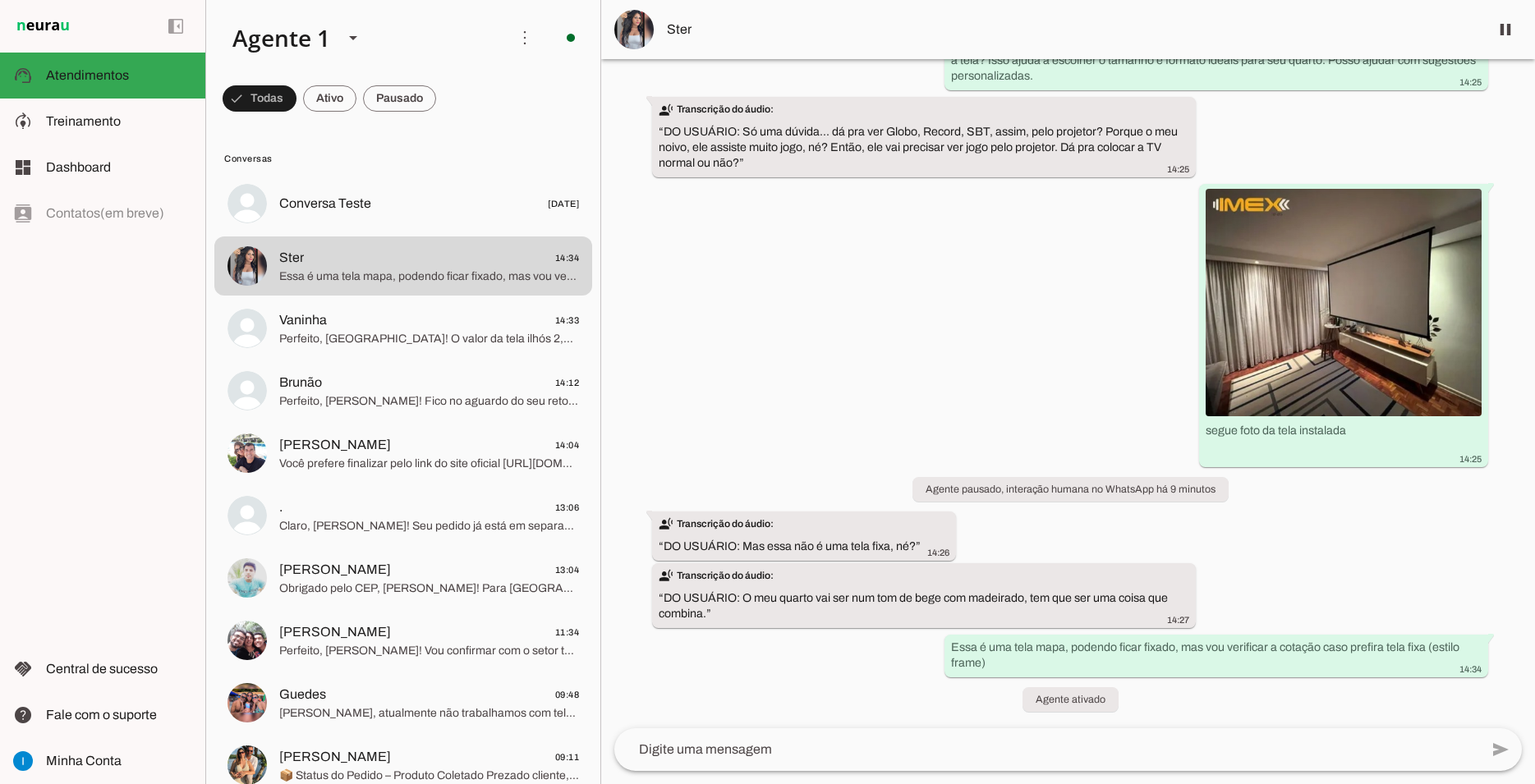
click at [623, 28] on img at bounding box center [635, 30] width 40 height 40
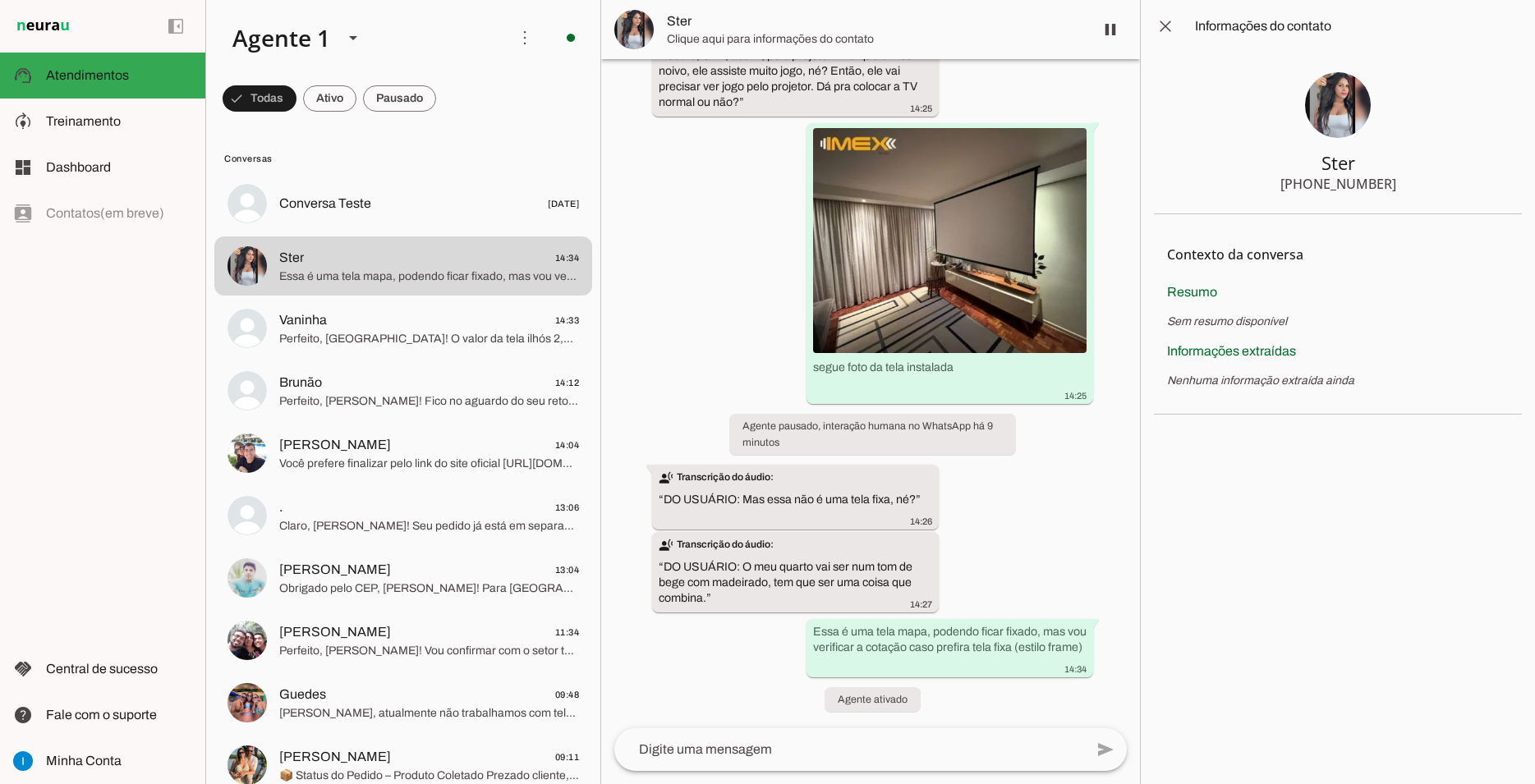
click at [1344, 105] on img at bounding box center [1338, 105] width 65 height 65
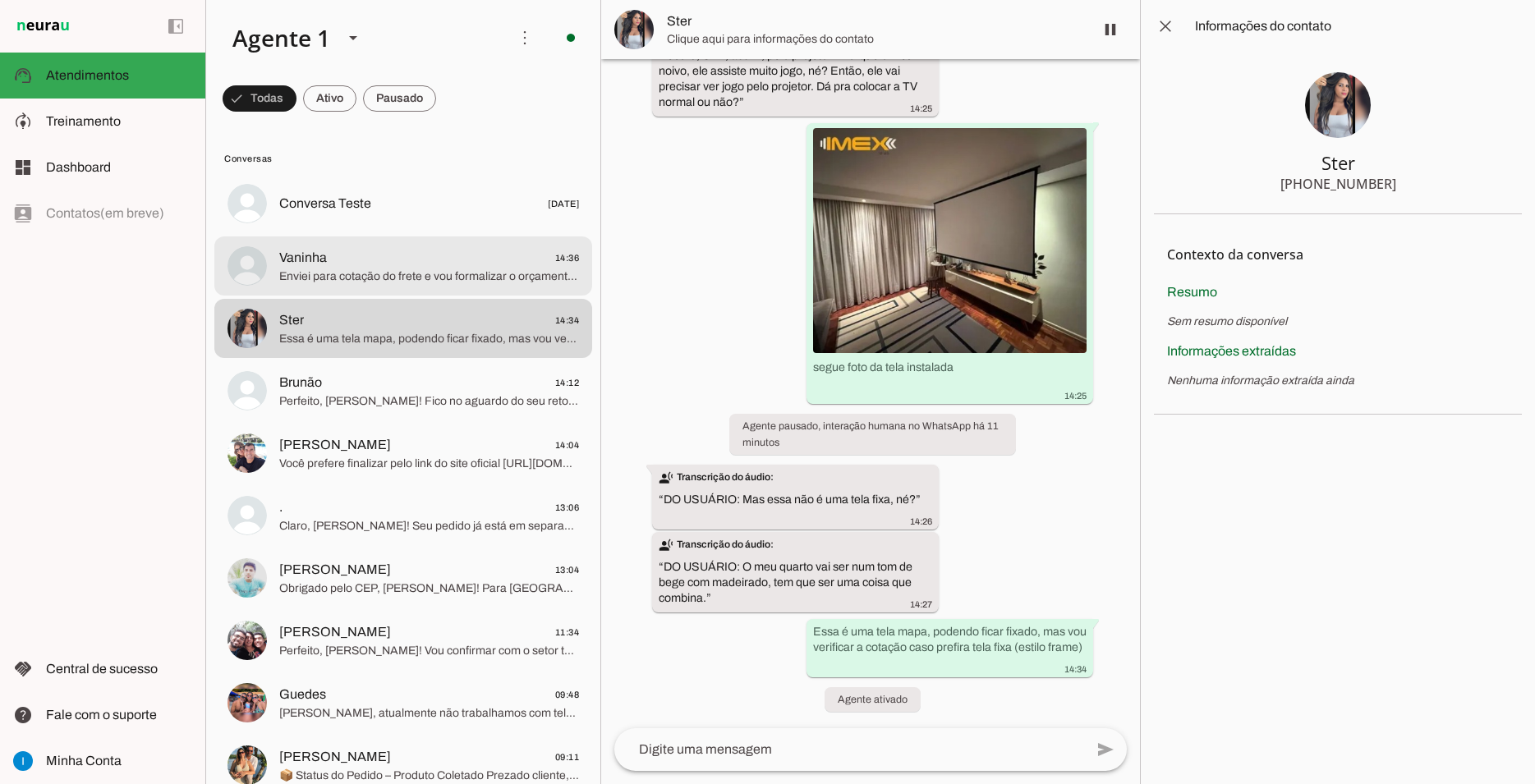
click at [428, 248] on span "Vaninha 14:36" at bounding box center [429, 258] width 299 height 21
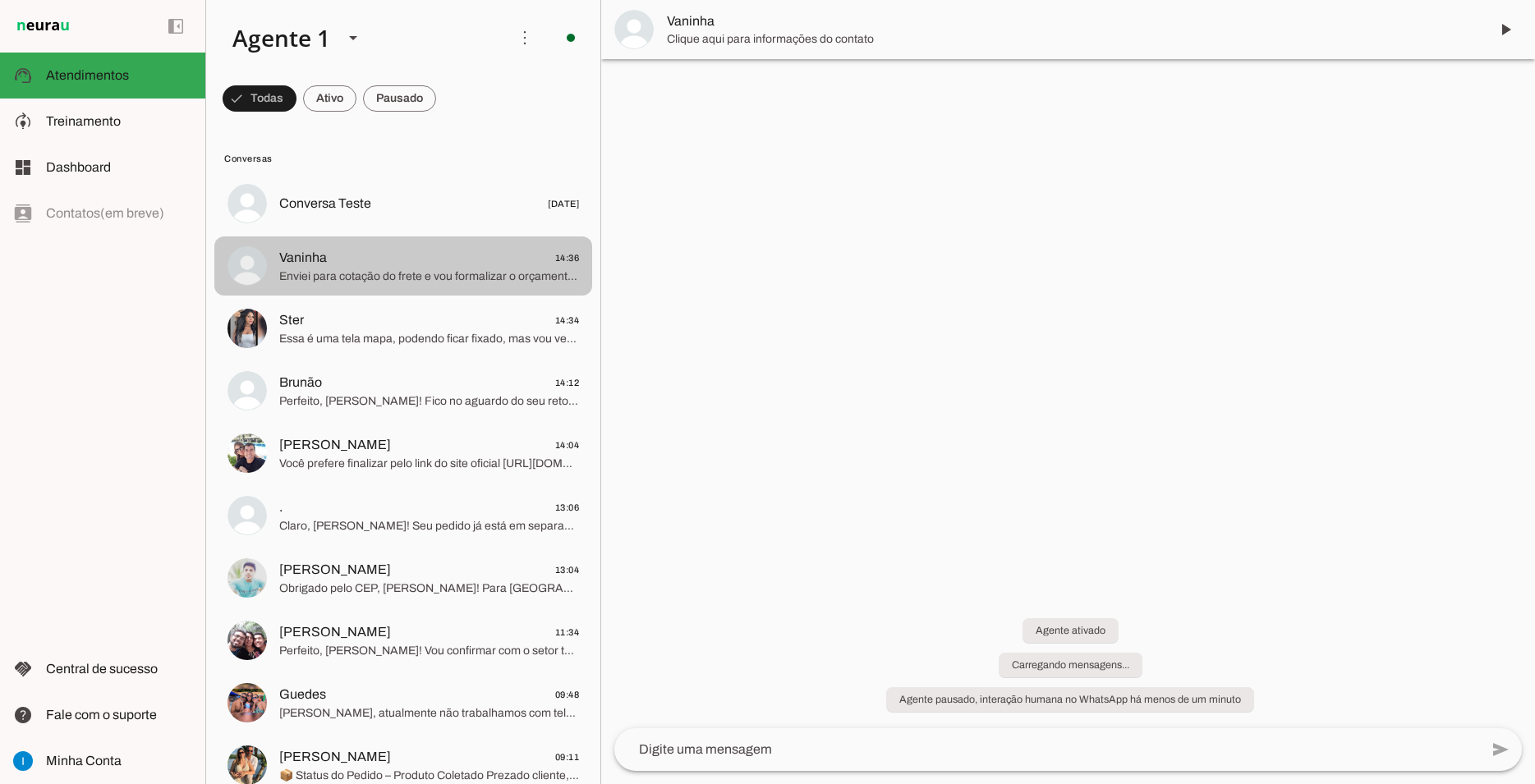
scroll to position [606, 0]
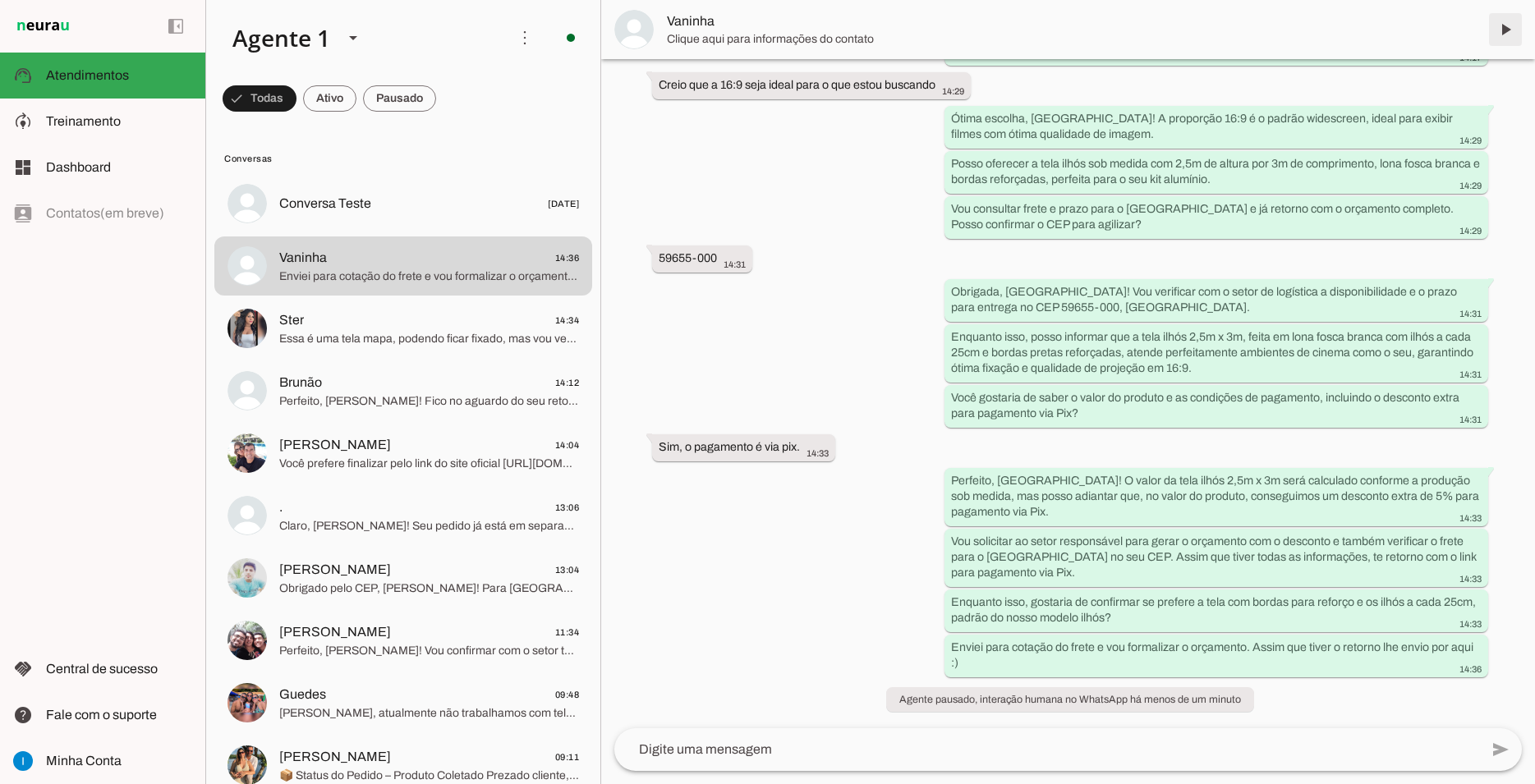
click at [1513, 23] on span at bounding box center [1506, 30] width 40 height 40
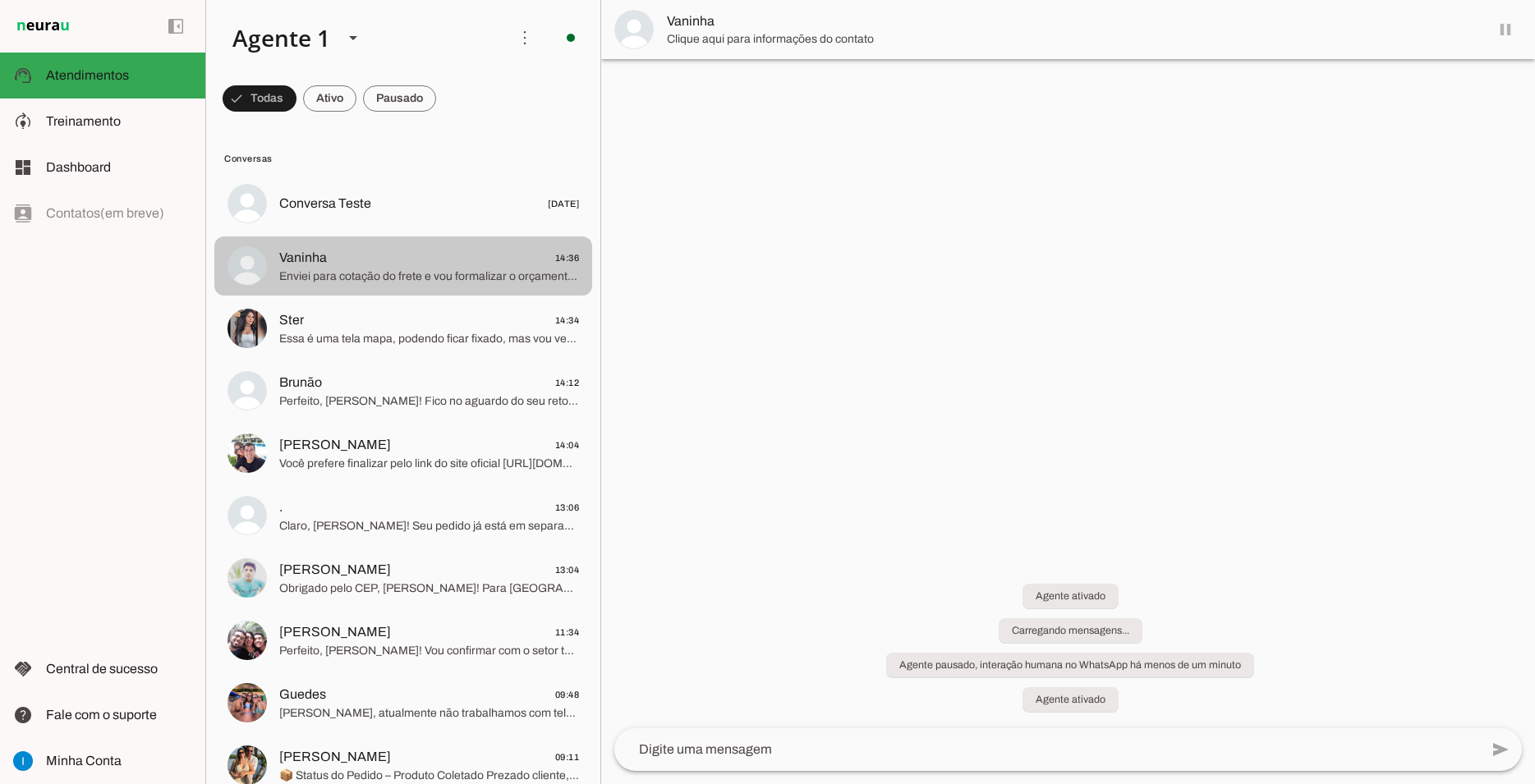
scroll to position [640, 0]
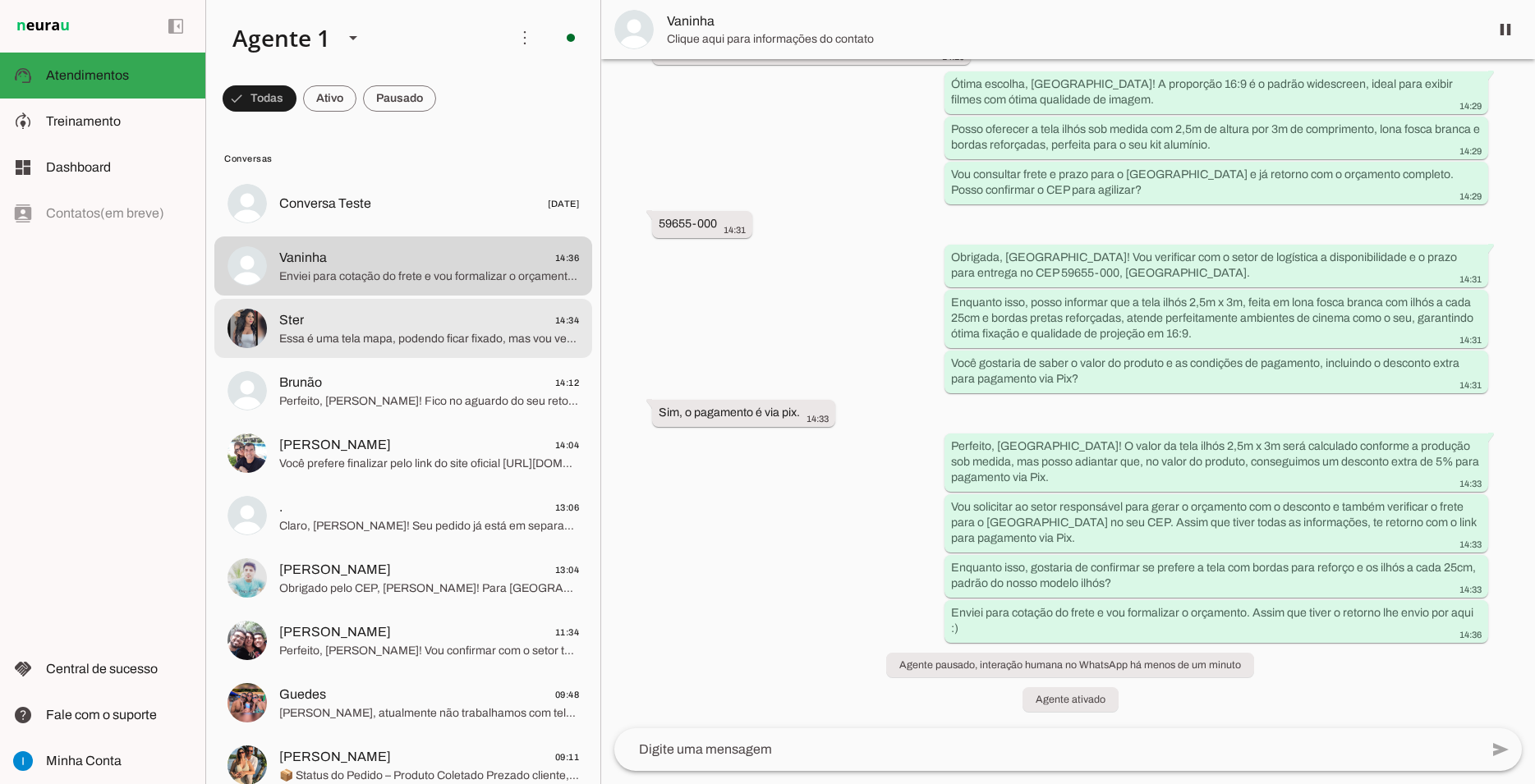
click at [386, 331] on span "Essa é uma tela mapa, podendo ficar fixado, mas vou verificar a cotação caso pr…" at bounding box center [429, 339] width 299 height 17
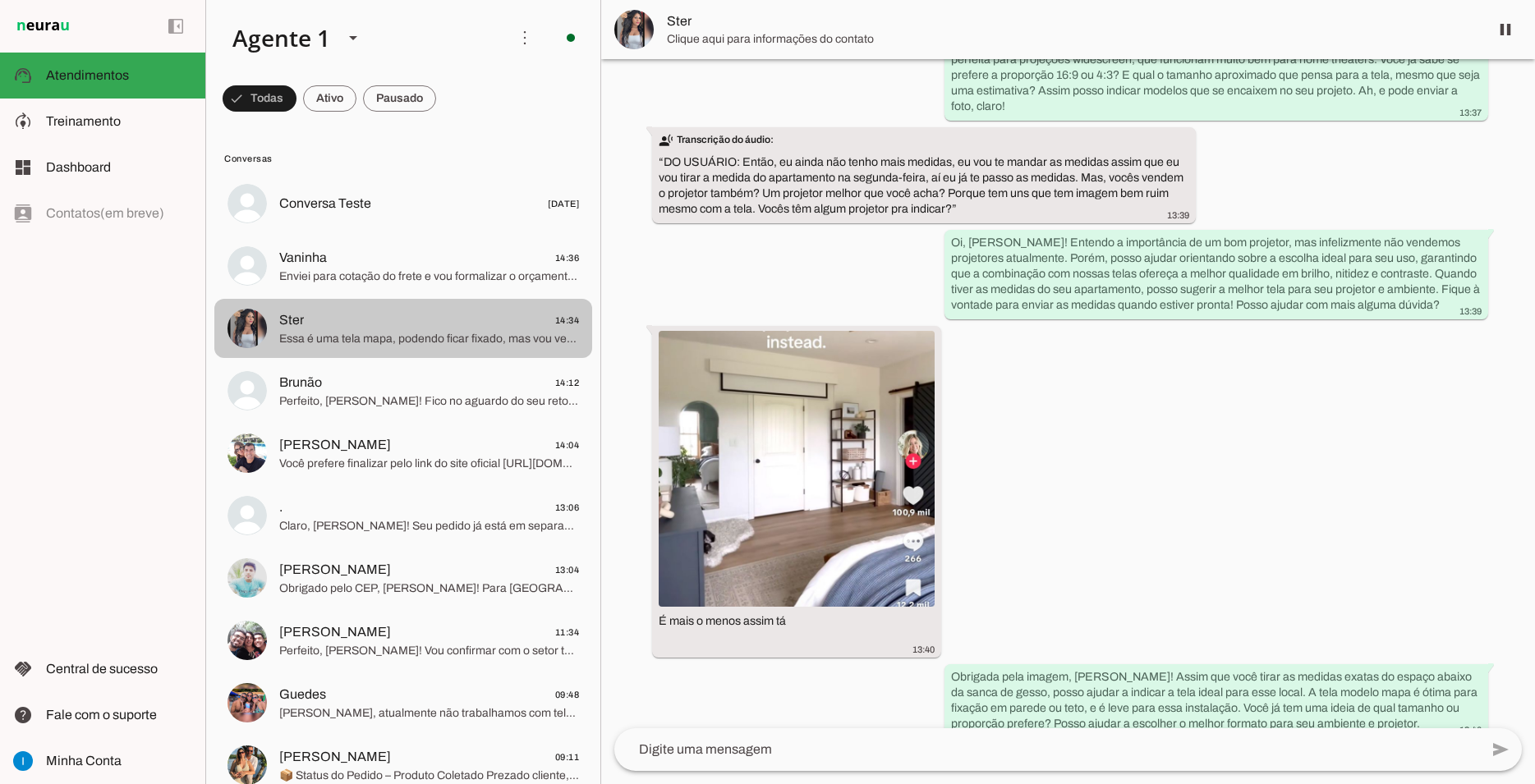
scroll to position [4974, 0]
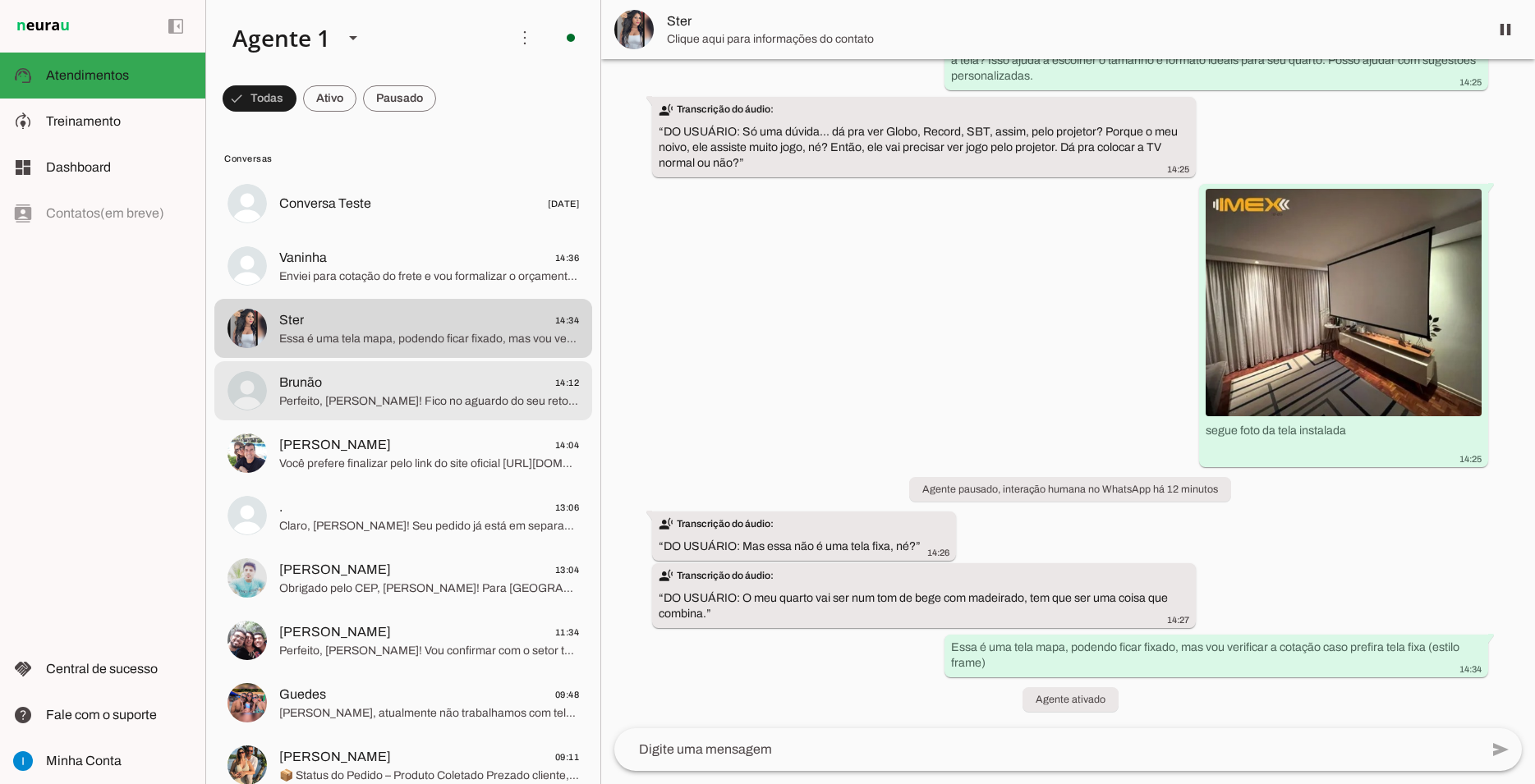
click at [403, 393] on span "Perfeito, [PERSON_NAME]! Fico no aguardo do seu retorno na segunda. Qualquer dú…" at bounding box center [429, 401] width 299 height 17
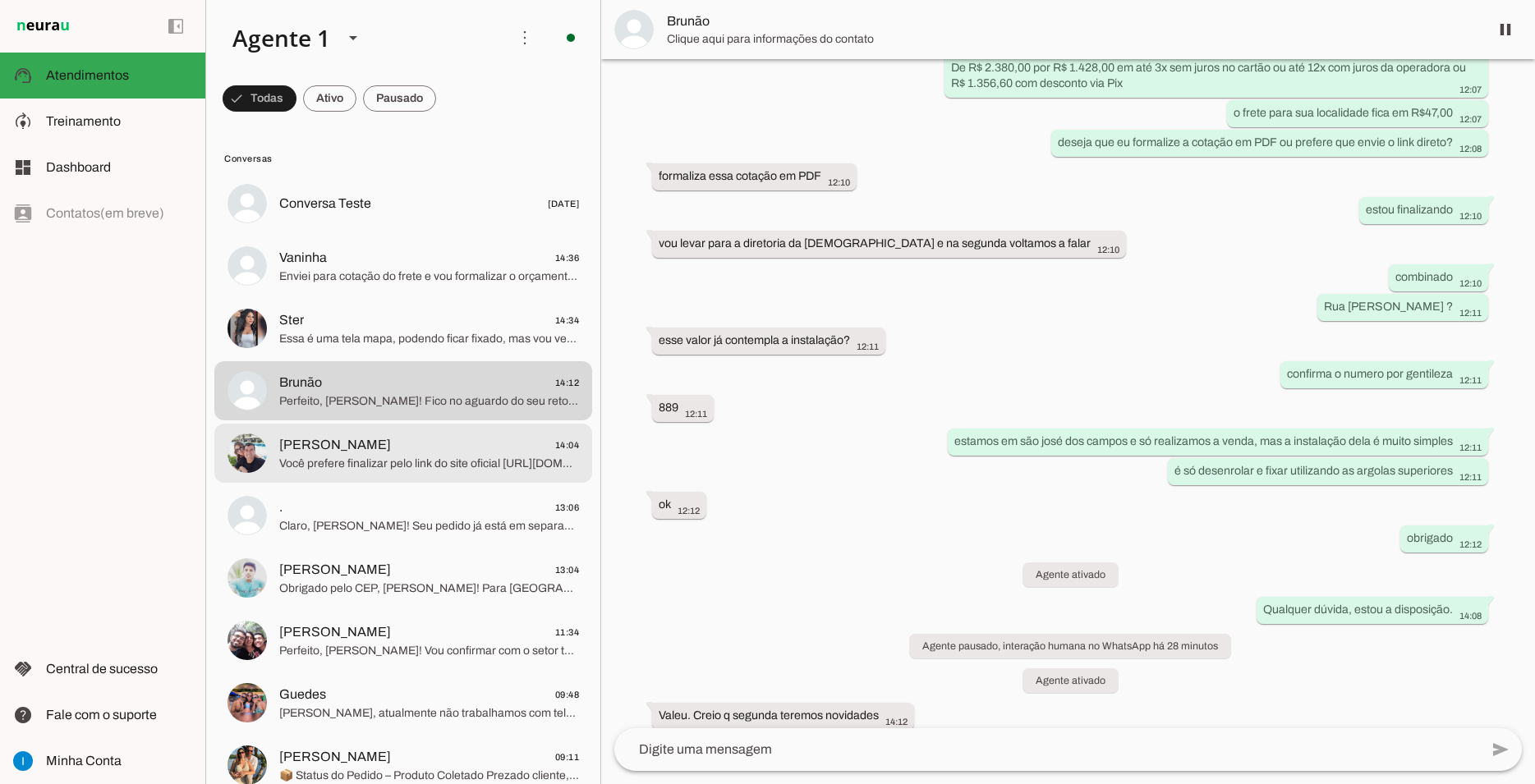
scroll to position [3257, 0]
click at [405, 433] on div at bounding box center [429, 453] width 299 height 41
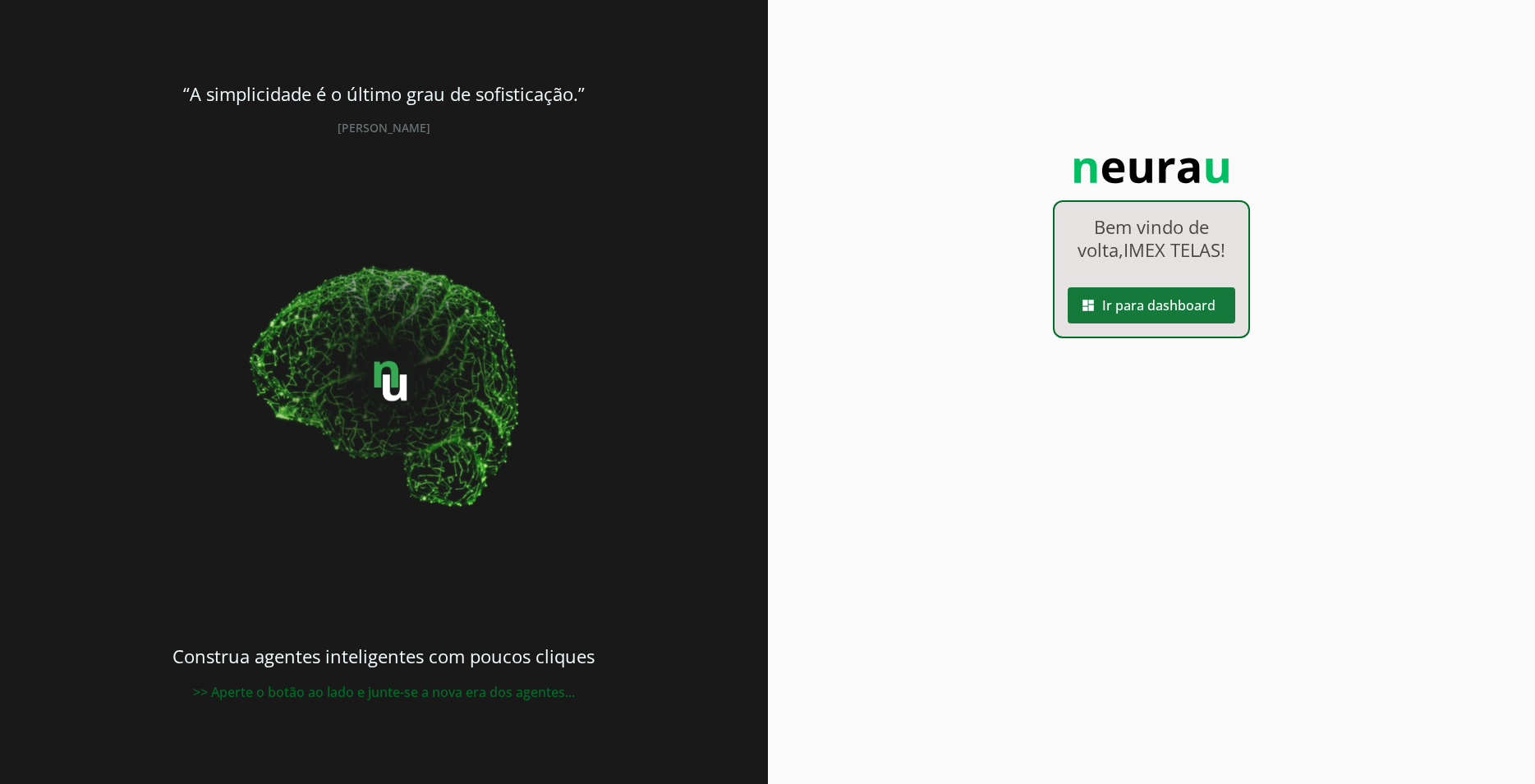
click at [1147, 311] on span at bounding box center [1151, 305] width 168 height 40
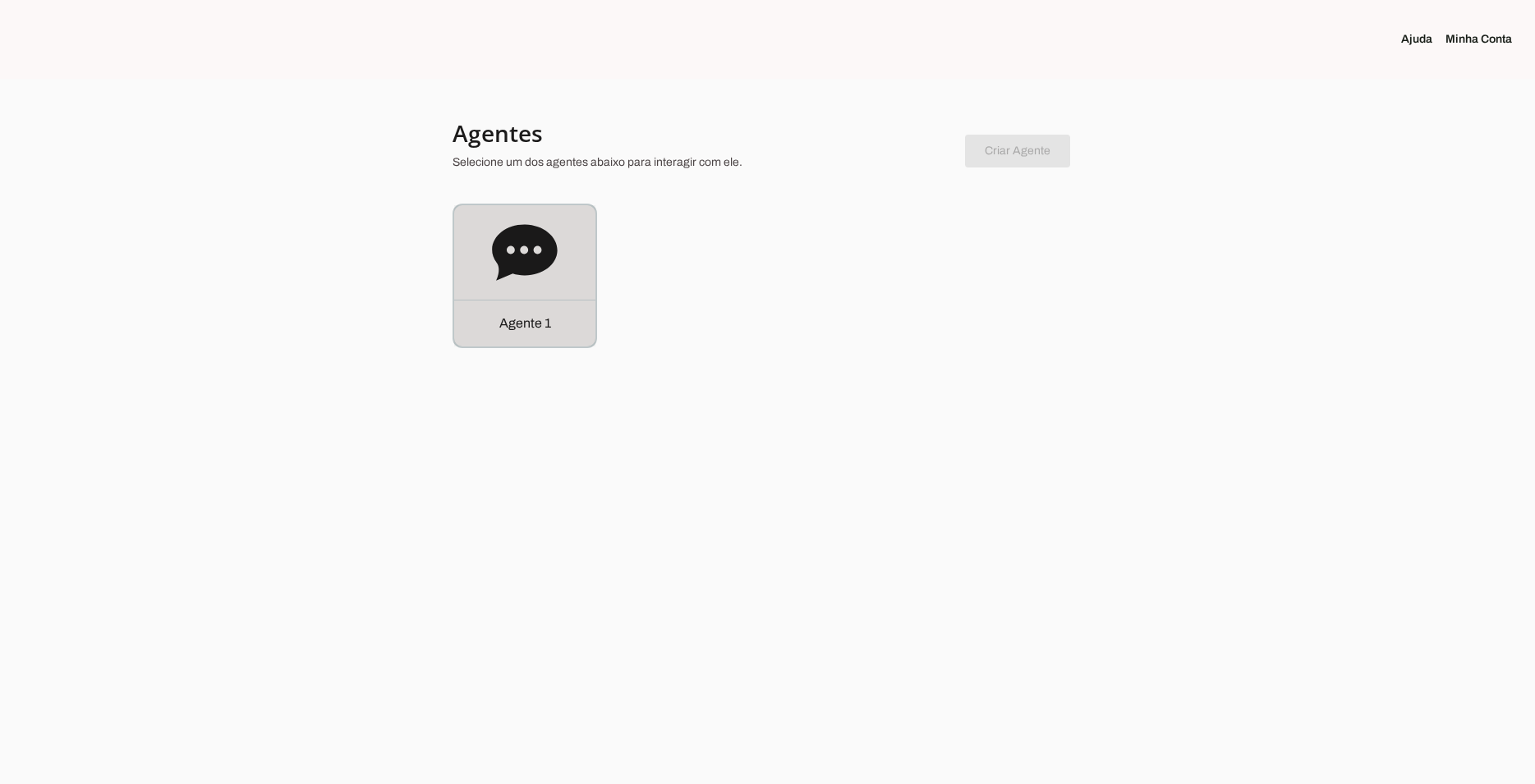
click at [464, 286] on div "Agente 1" at bounding box center [525, 276] width 141 height 141
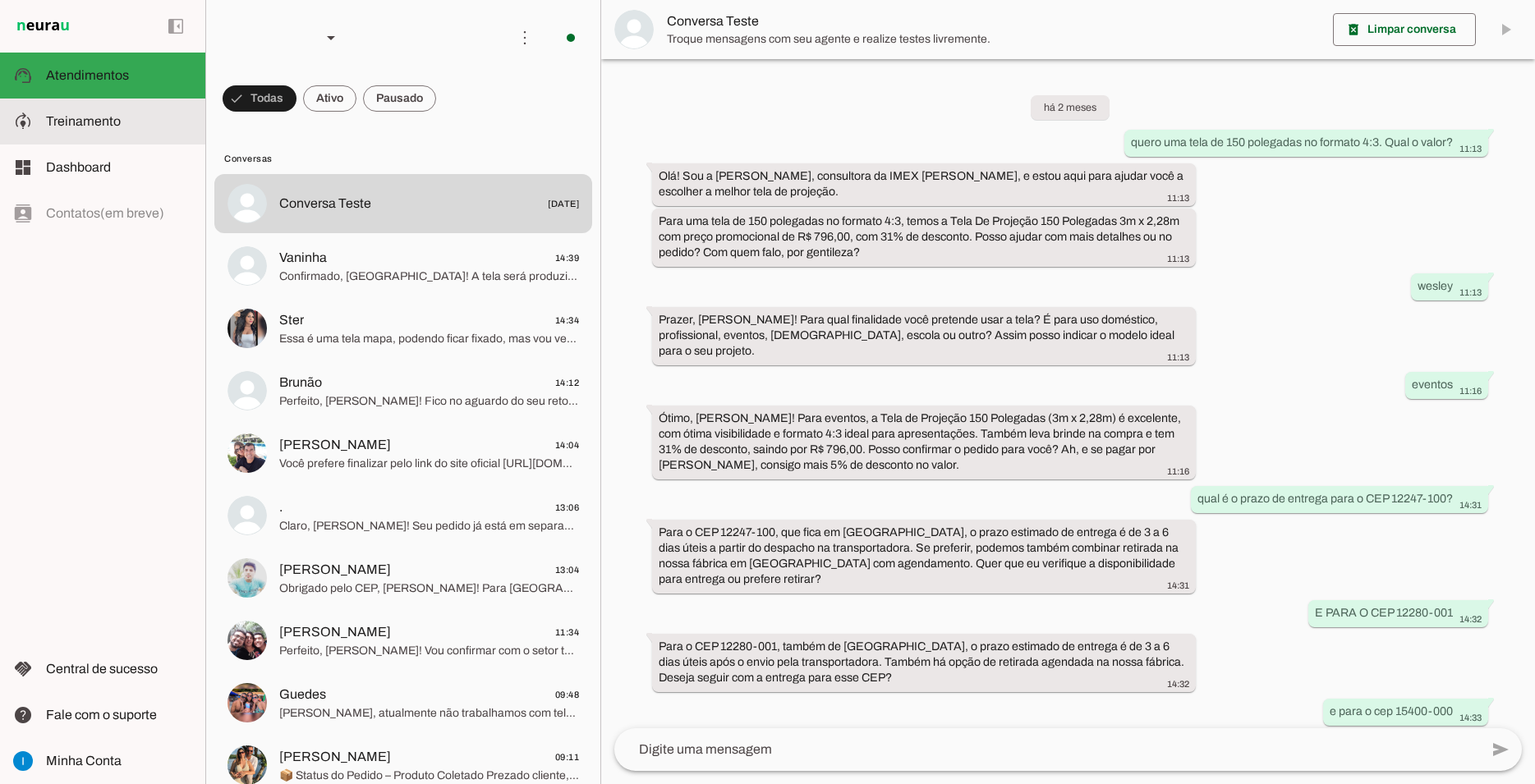
scroll to position [749, 0]
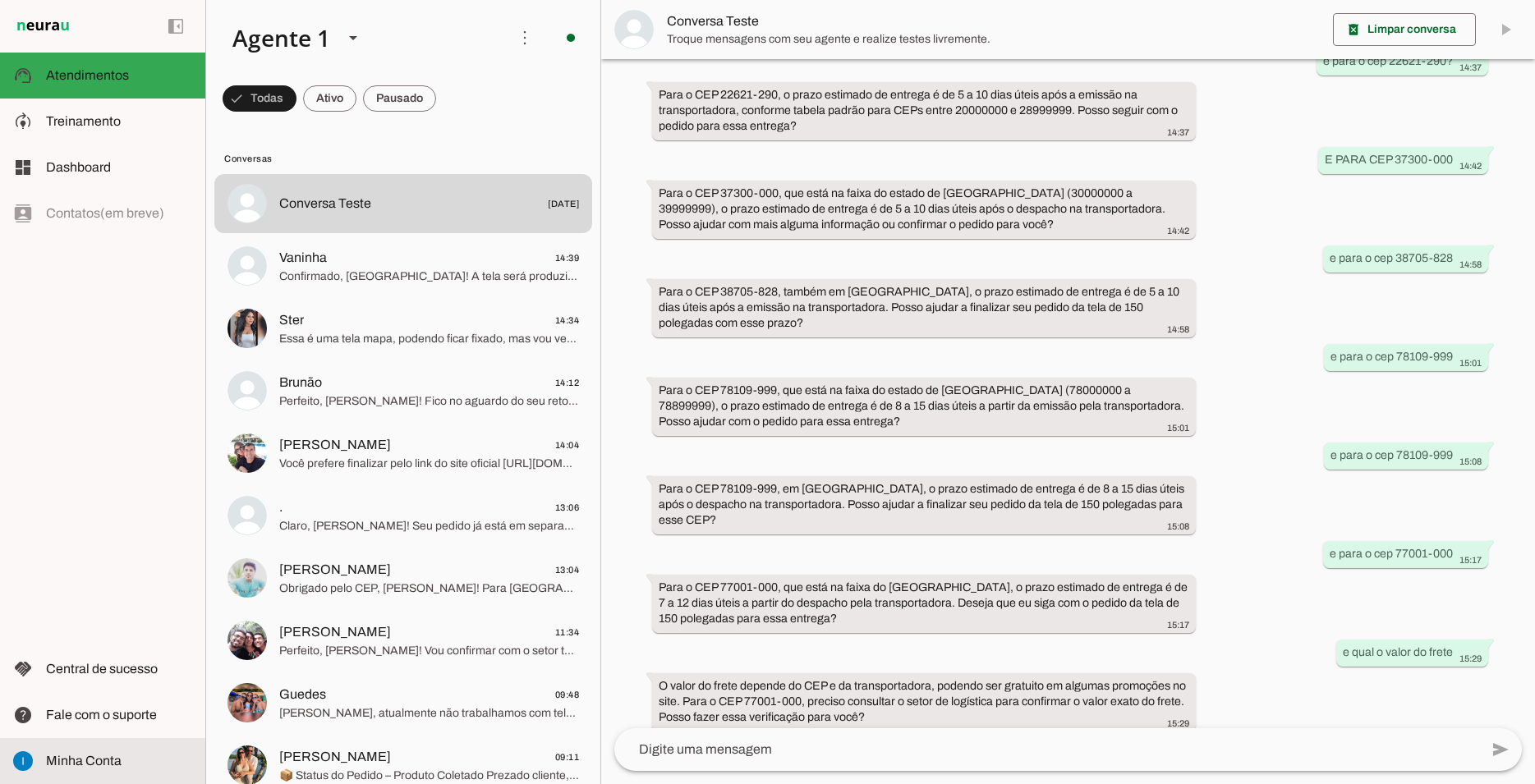
click at [128, 758] on slot at bounding box center [118, 761] width 146 height 20
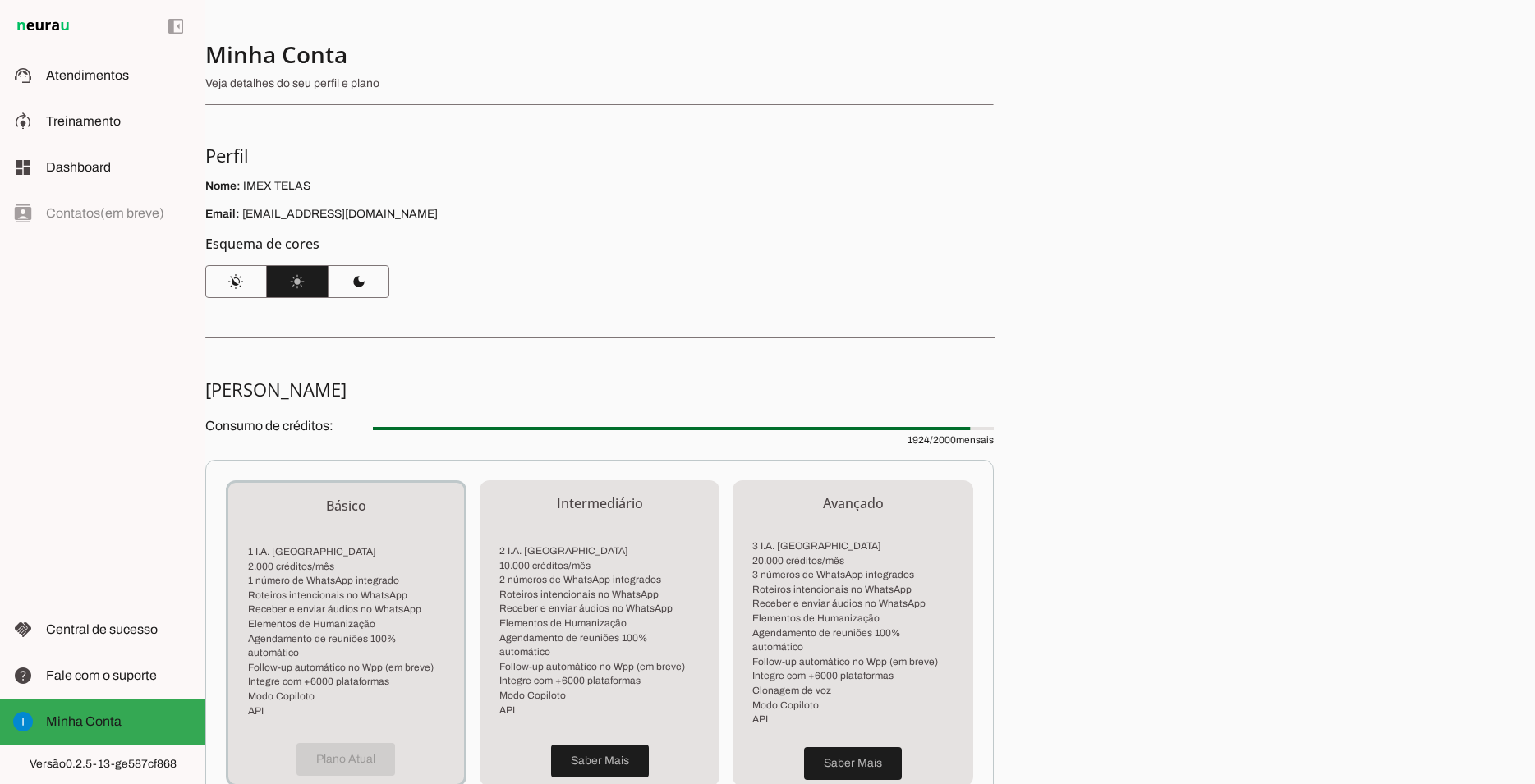
scroll to position [231, 0]
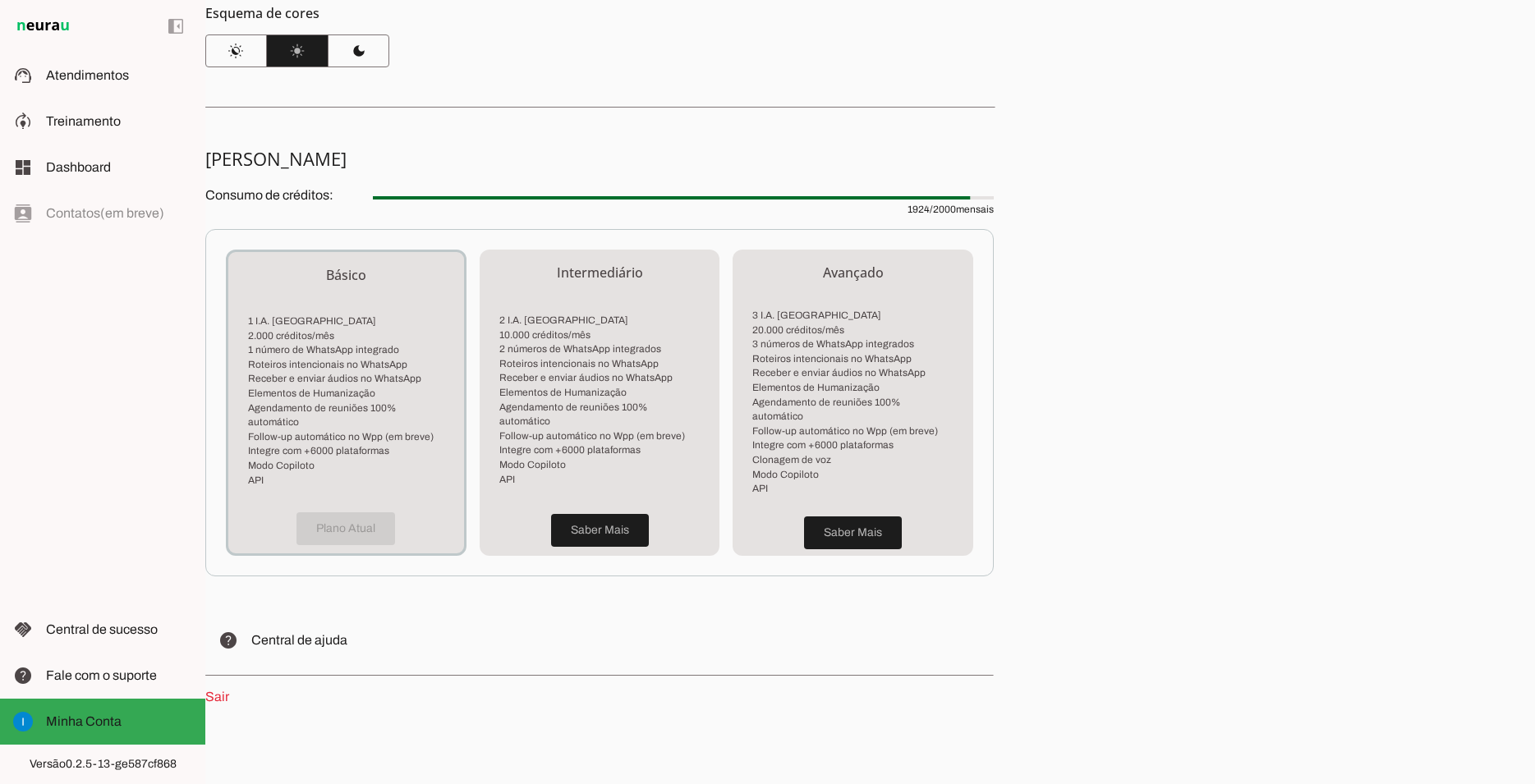
click at [337, 505] on div "Plano Atual" at bounding box center [346, 529] width 236 height 50
click at [611, 516] on span at bounding box center [600, 530] width 98 height 40
